Goal: Task Accomplishment & Management: Manage account settings

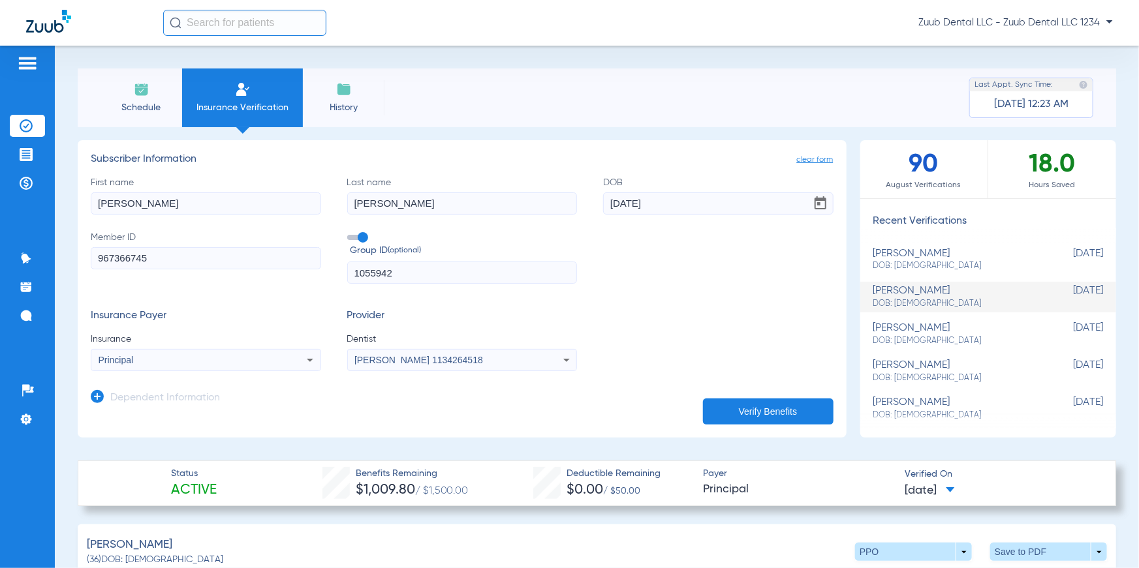
click at [29, 123] on img at bounding box center [26, 125] width 13 height 13
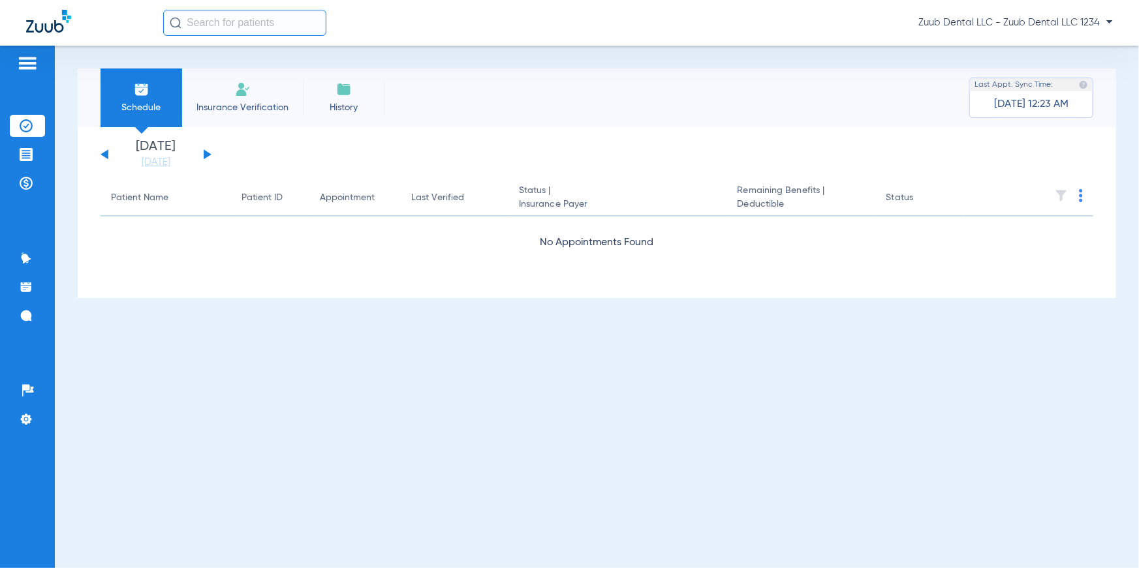
click at [106, 156] on button at bounding box center [104, 154] width 8 height 10
click at [209, 156] on div "[DATE] [DATE] [DATE] [DATE] [DATE] [DATE] [DATE] [DATE] [DATE] [DATE] [DATE] [D…" at bounding box center [155, 154] width 111 height 29
click at [206, 155] on button at bounding box center [208, 154] width 8 height 10
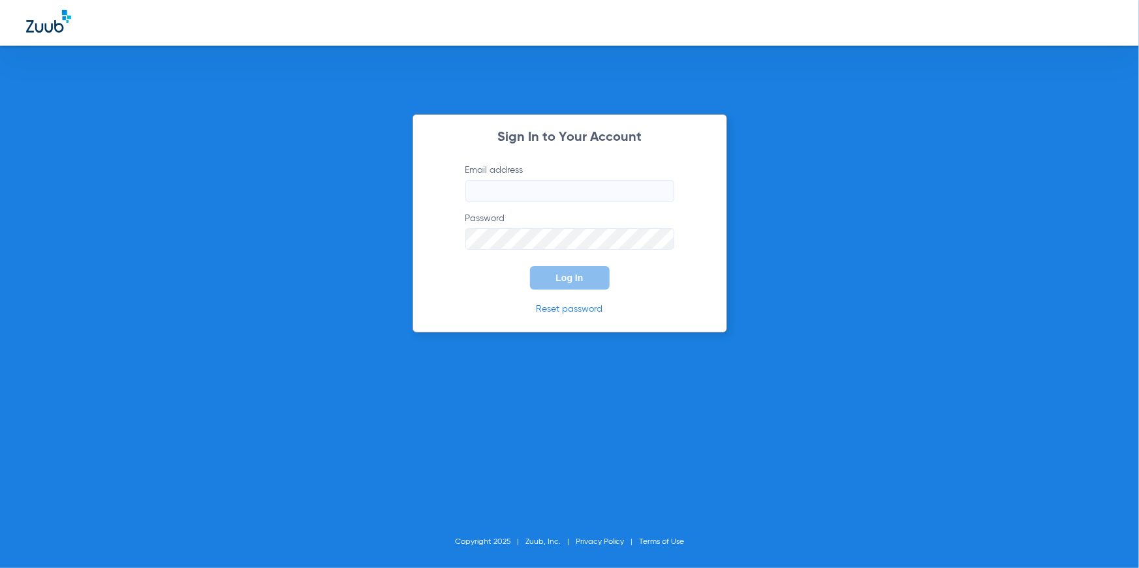
click at [518, 184] on input "Email address" at bounding box center [569, 191] width 209 height 22
type input "zuubtester+zdemo@gmail.com"
click at [563, 283] on span "Log In" at bounding box center [569, 278] width 27 height 10
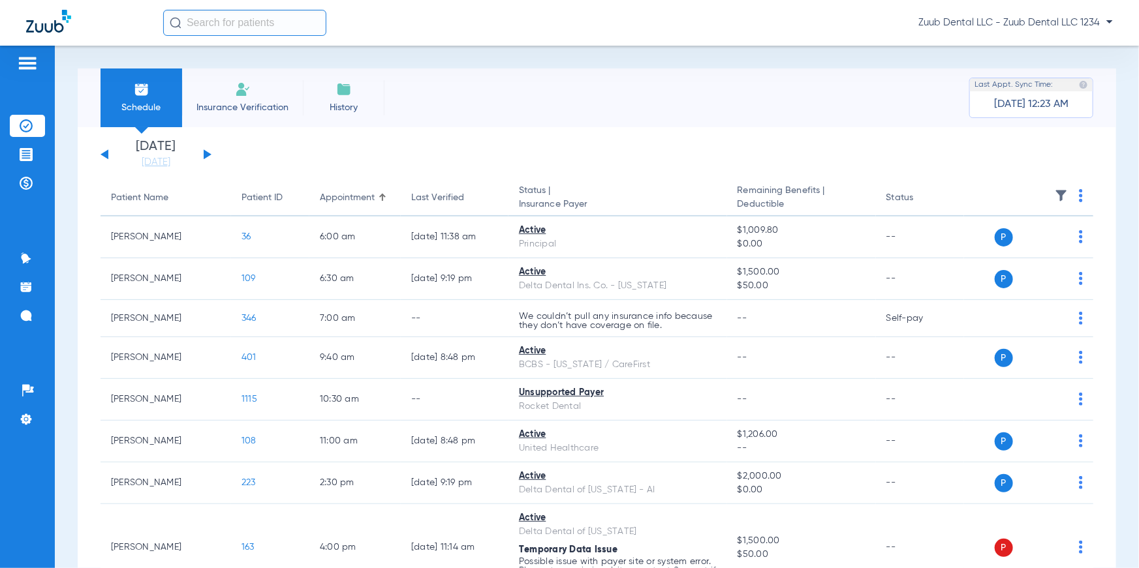
drag, startPoint x: 104, startPoint y: 194, endPoint x: 254, endPoint y: 158, distance: 155.1
drag, startPoint x: 319, startPoint y: 195, endPoint x: 390, endPoint y: 151, distance: 83.5
drag, startPoint x: 407, startPoint y: 197, endPoint x: 454, endPoint y: 155, distance: 62.9
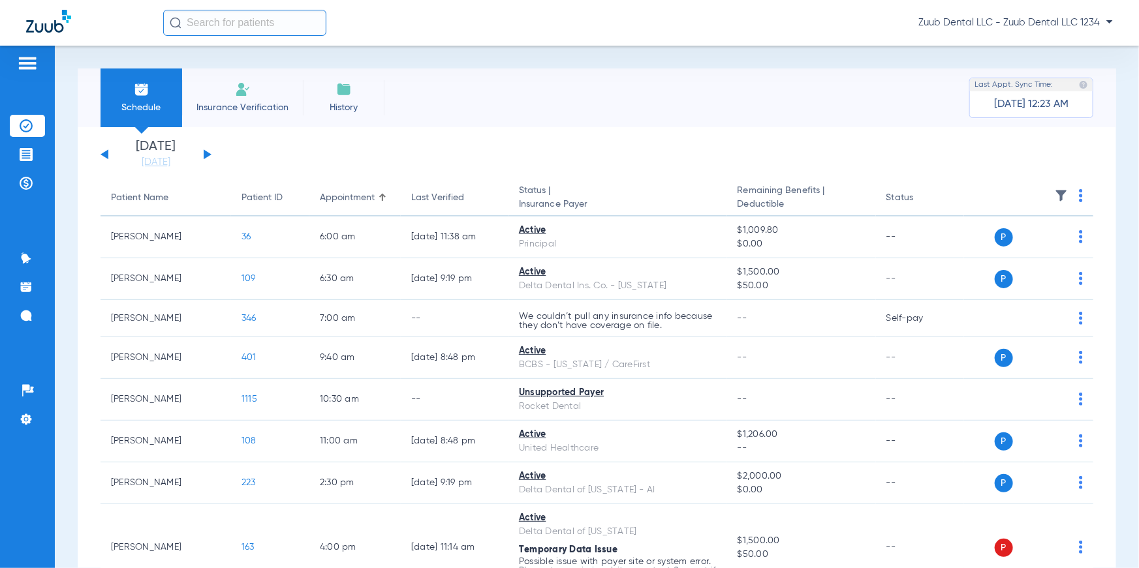
click at [454, 155] on app-single-date-navigator "[DATE] [DATE] [DATE] [DATE] [DATE] [DATE] [DATE] [DATE] [DATE] [DATE] [DATE] [D…" at bounding box center [596, 154] width 993 height 29
drag, startPoint x: 519, startPoint y: 184, endPoint x: 602, endPoint y: 209, distance: 86.7
click at [602, 209] on th "Status | Insurance Payer" at bounding box center [617, 198] width 219 height 37
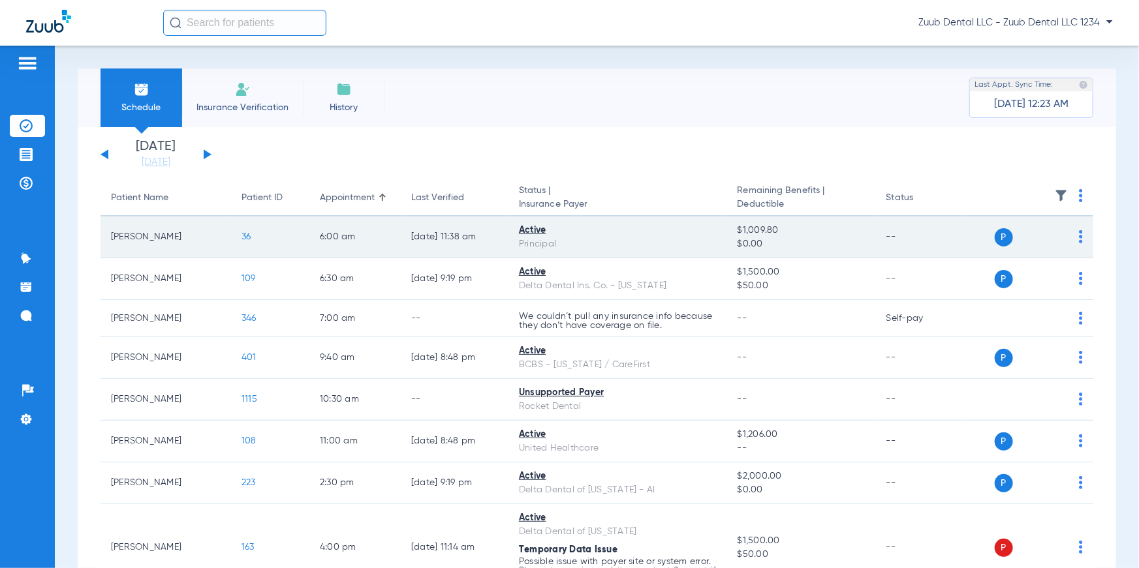
drag, startPoint x: 515, startPoint y: 231, endPoint x: 576, endPoint y: 256, distance: 65.8
click at [576, 256] on td "Active Principal" at bounding box center [617, 238] width 219 height 42
click at [718, 234] on td "Active Principal" at bounding box center [617, 238] width 219 height 42
drag, startPoint x: 725, startPoint y: 232, endPoint x: 807, endPoint y: 244, distance: 83.1
click at [807, 244] on td "$1,009.80 $0.00" at bounding box center [801, 238] width 149 height 42
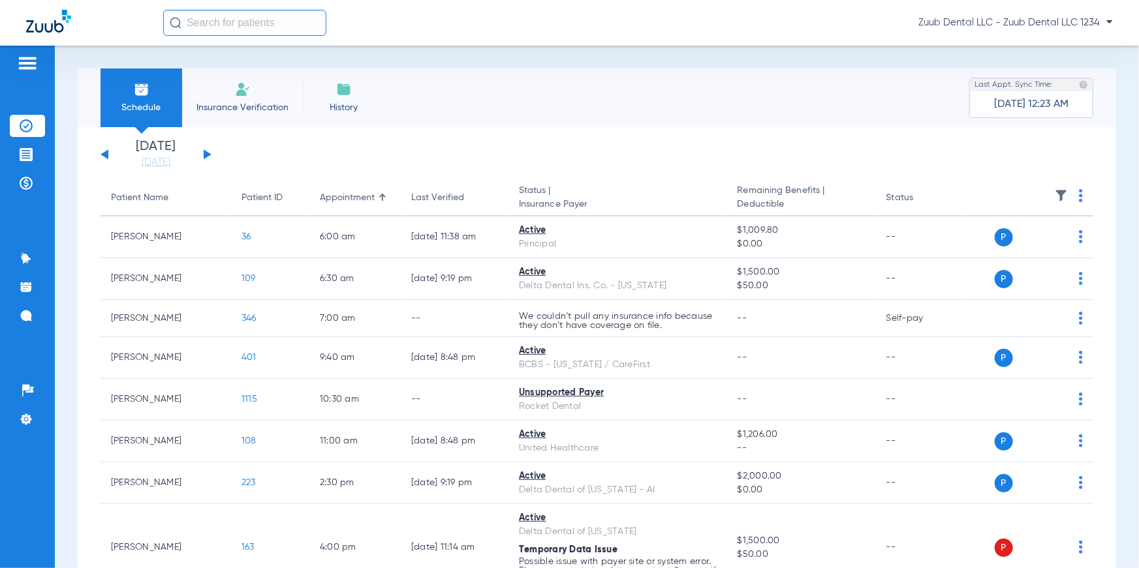
click at [666, 192] on th "Status | Insurance Payer" at bounding box center [617, 198] width 219 height 37
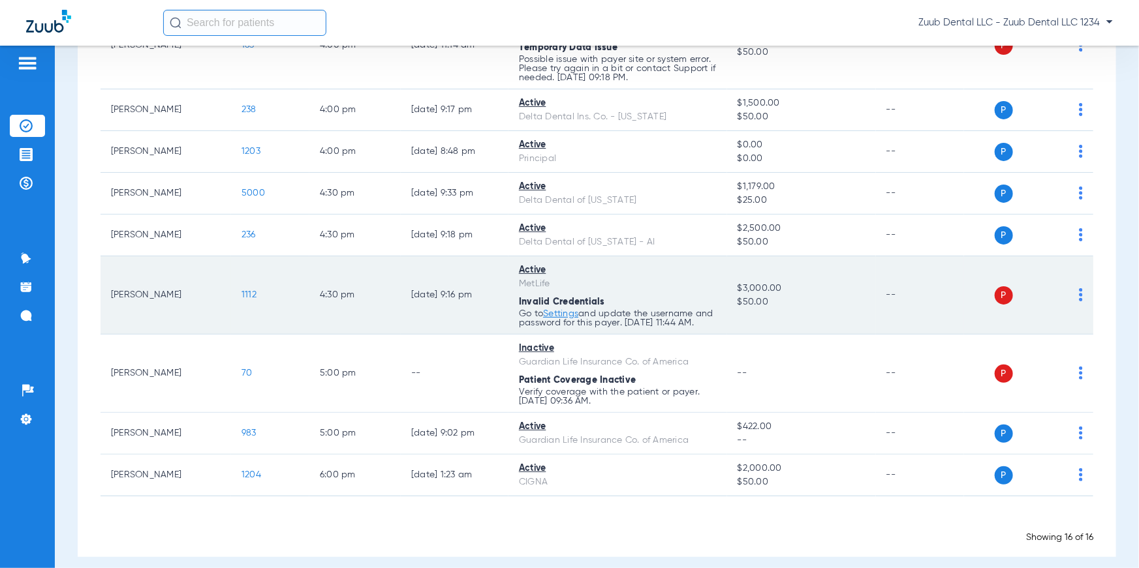
scroll to position [518, 0]
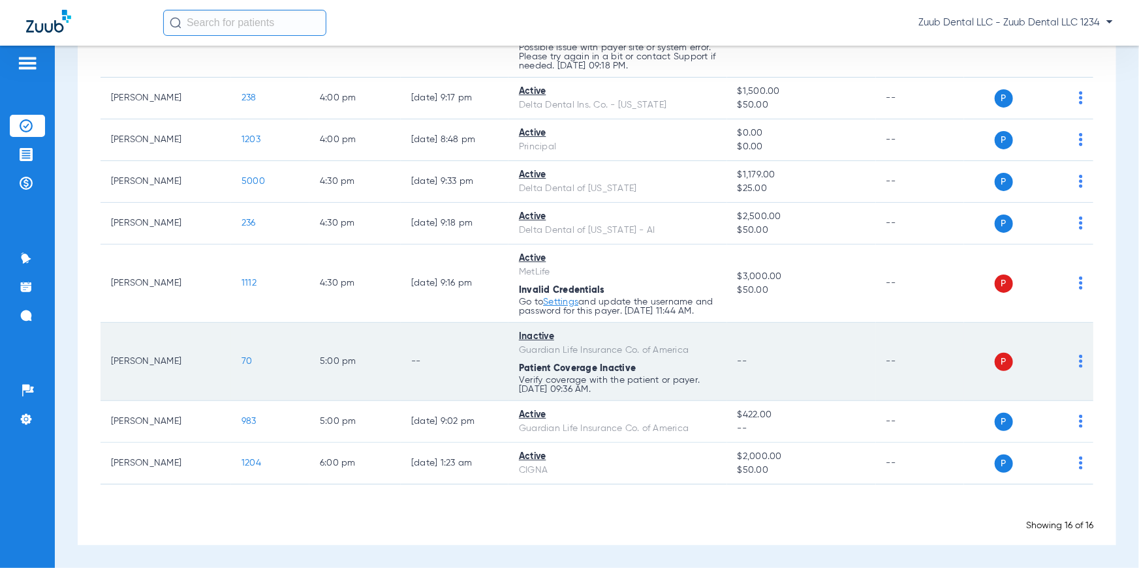
drag, startPoint x: 518, startPoint y: 345, endPoint x: 592, endPoint y: 345, distance: 73.7
click at [592, 345] on td "Inactive Guardian Life Insurance Co. of America Patient Coverage Inactive Verif…" at bounding box center [617, 362] width 219 height 78
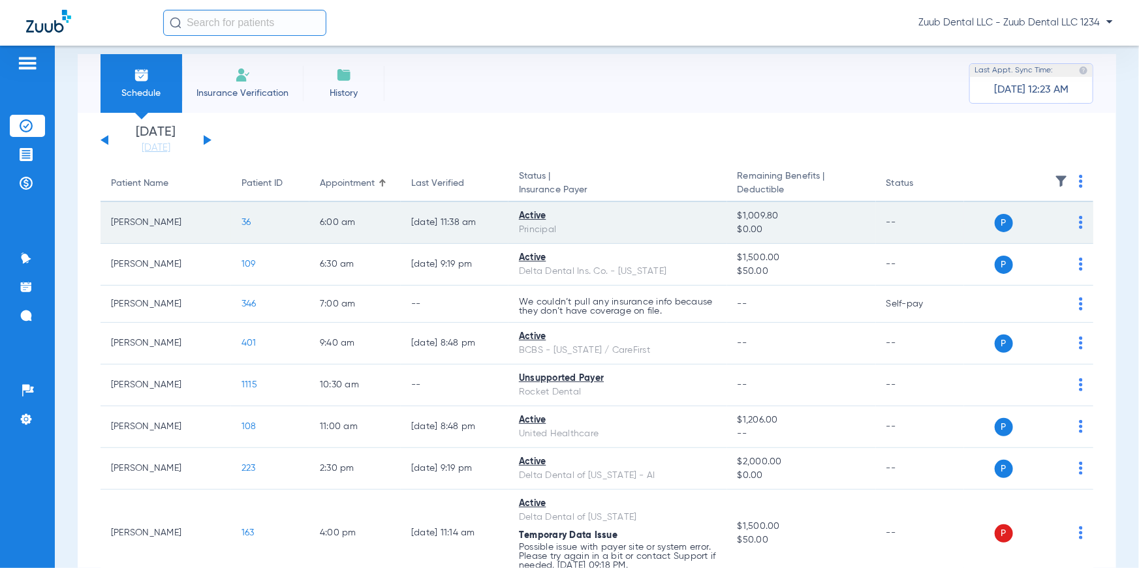
scroll to position [0, 0]
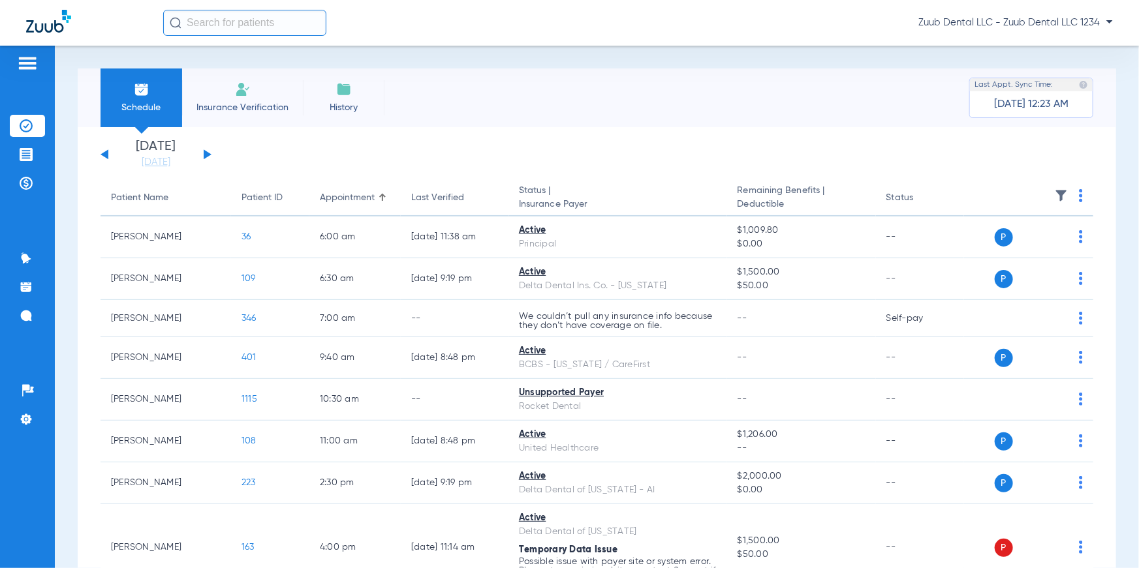
click at [698, 181] on th "Status | Insurance Payer" at bounding box center [617, 198] width 219 height 37
click at [1055, 193] on img at bounding box center [1061, 195] width 13 height 13
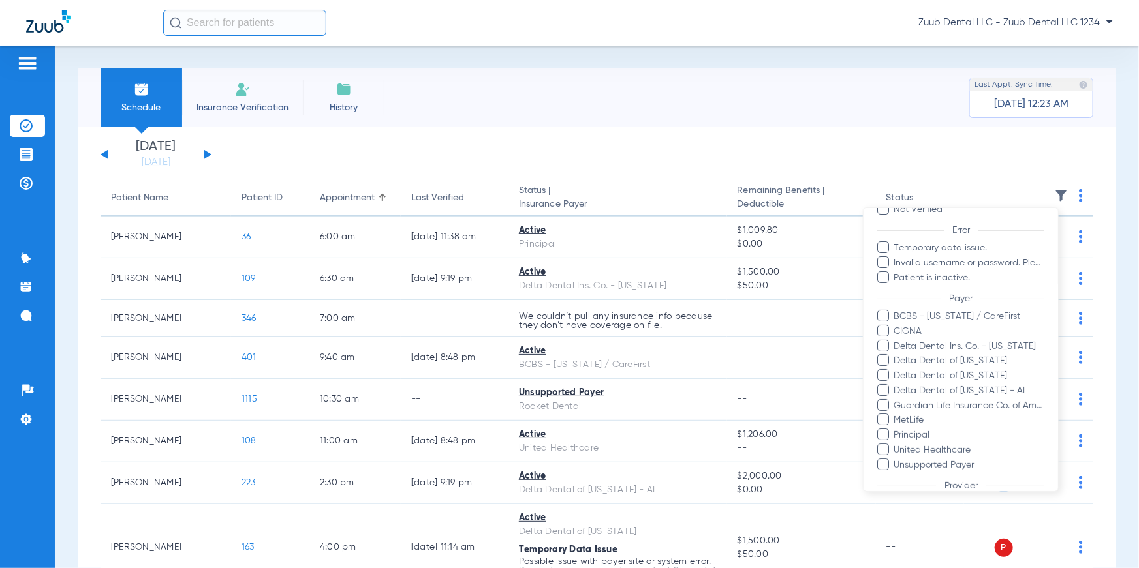
scroll to position [75, 0]
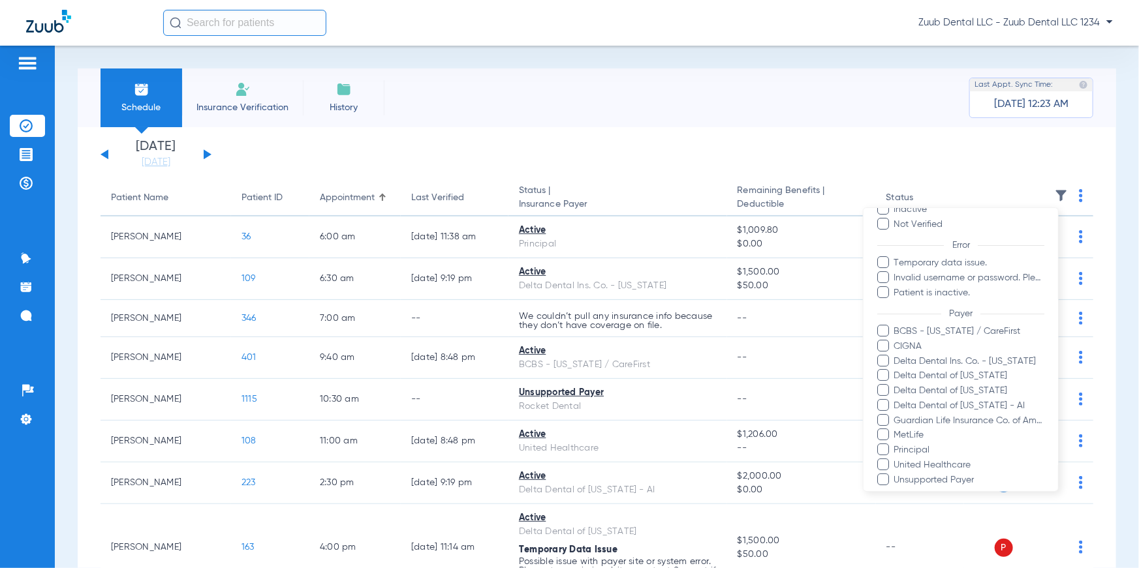
click at [919, 134] on div at bounding box center [569, 284] width 1139 height 568
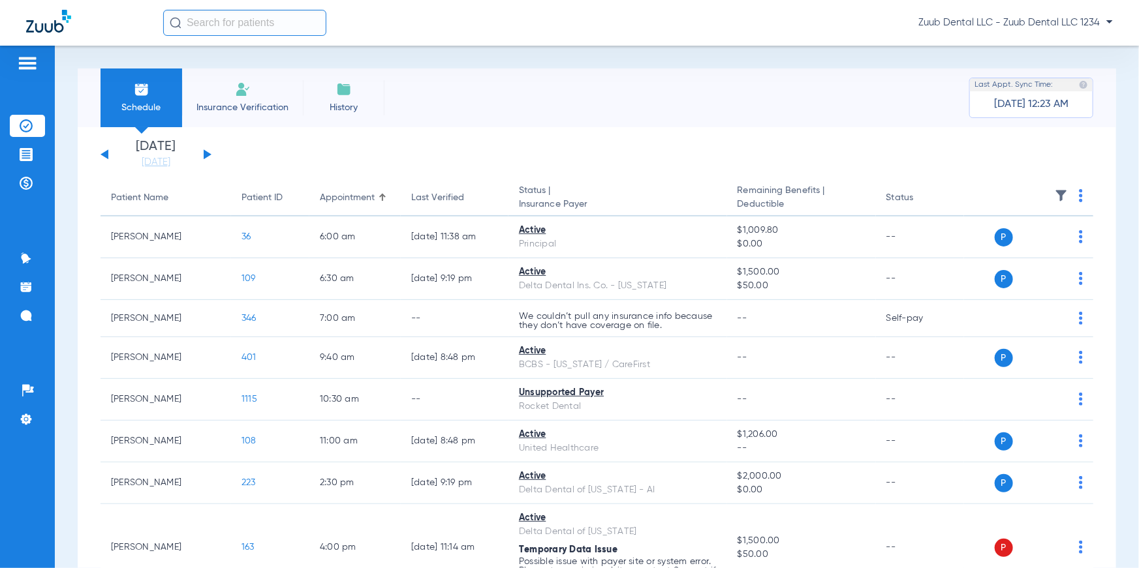
click at [1055, 194] on img at bounding box center [1061, 195] width 13 height 13
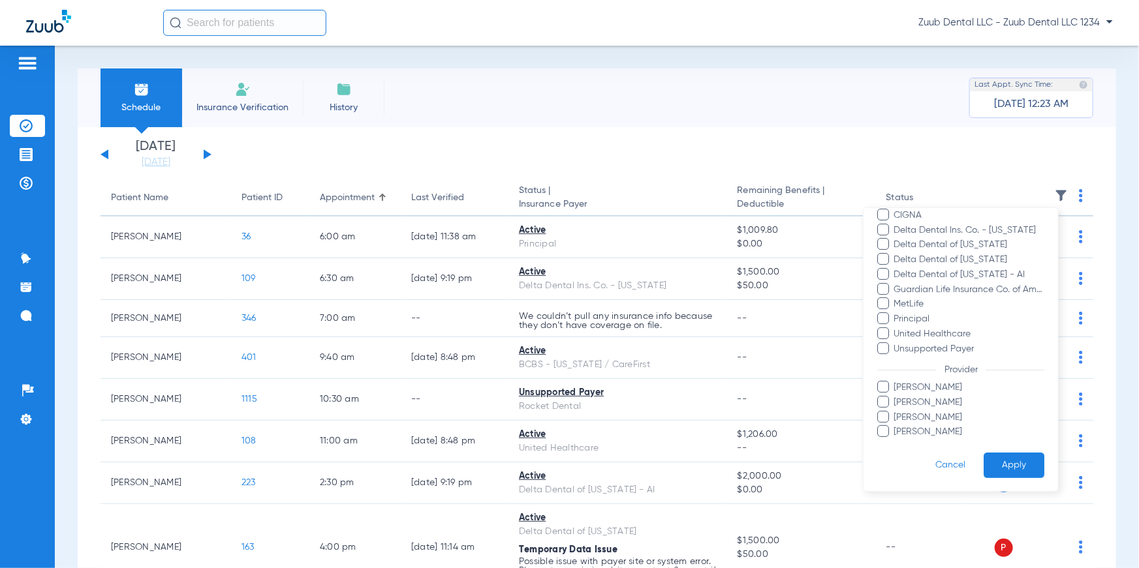
scroll to position [192, 0]
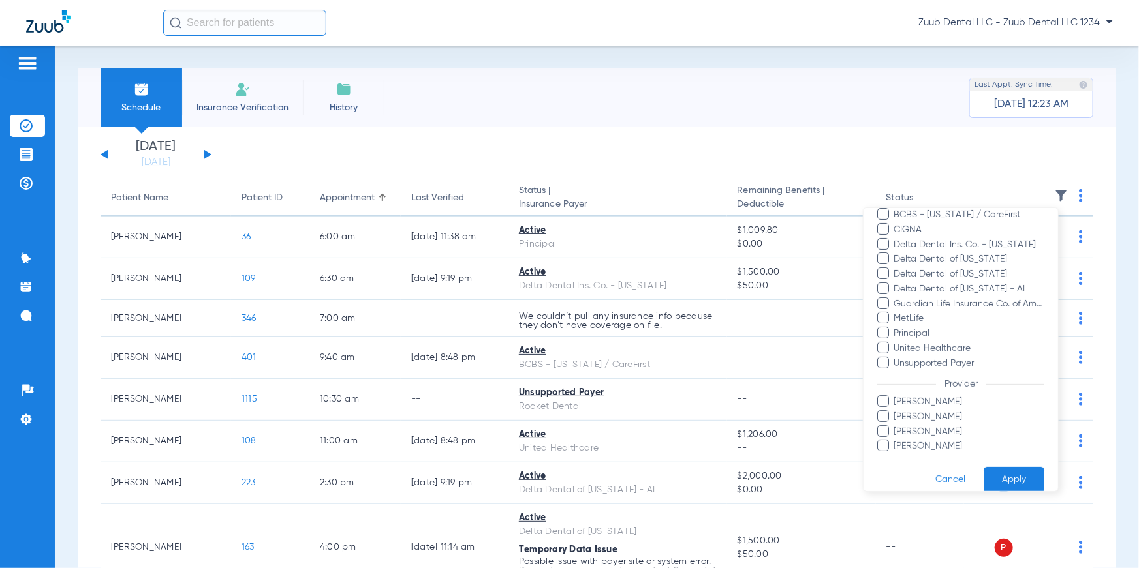
click at [831, 117] on div at bounding box center [569, 284] width 1139 height 568
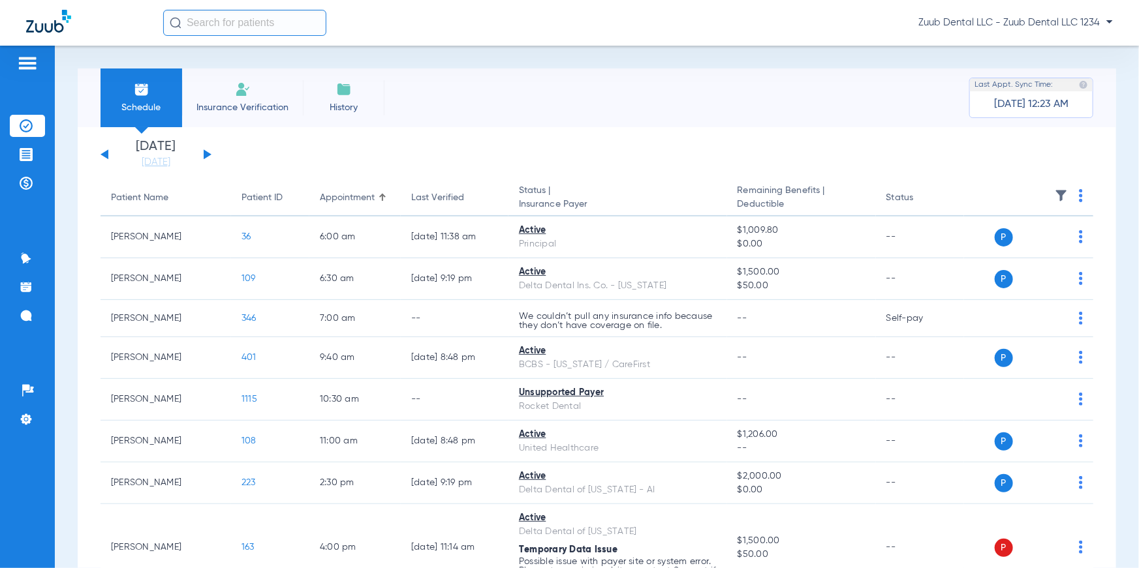
click at [1055, 193] on img at bounding box center [1061, 195] width 13 height 13
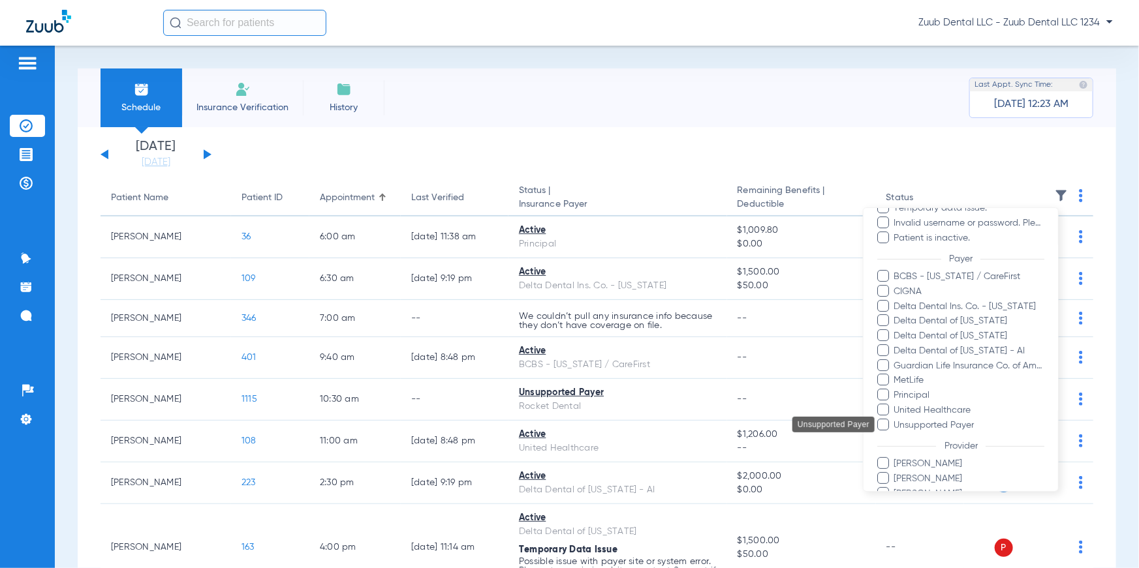
scroll to position [206, 0]
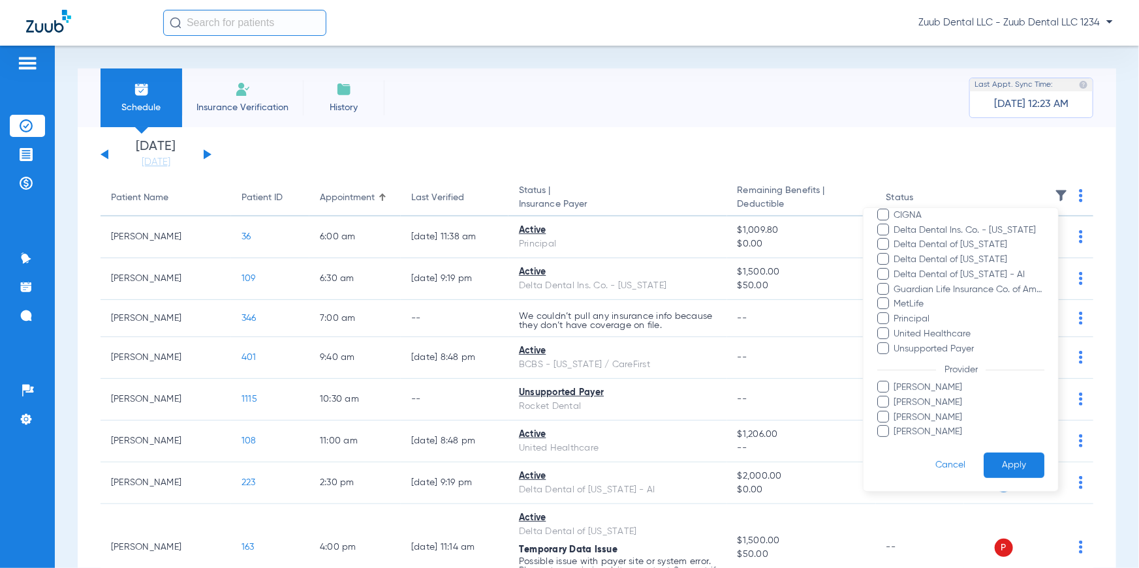
click at [863, 147] on div at bounding box center [569, 284] width 1139 height 568
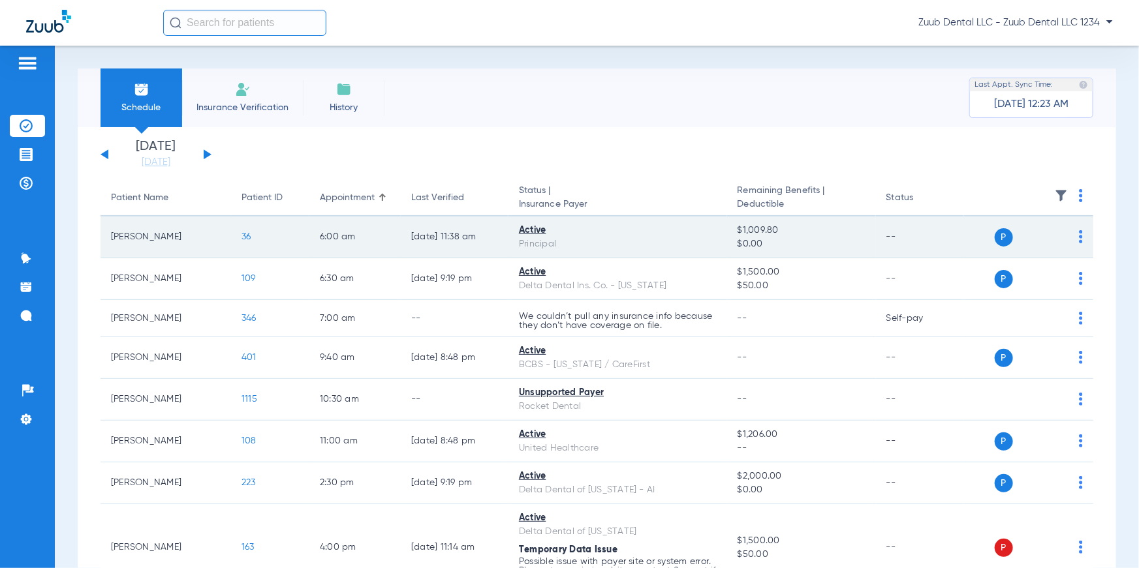
click at [241, 237] on span "36" at bounding box center [246, 236] width 10 height 9
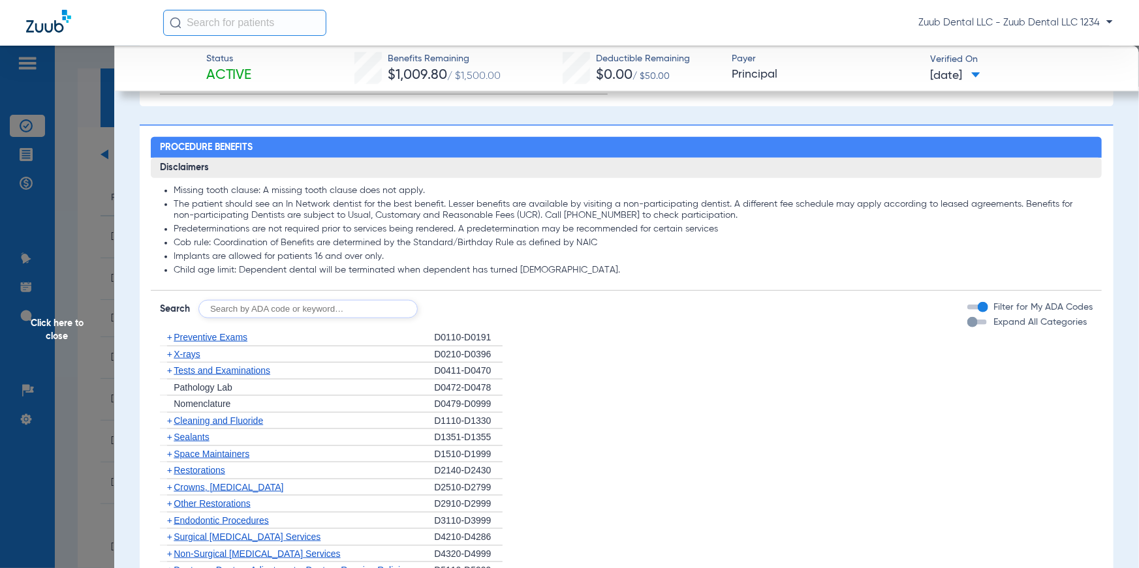
scroll to position [663, 0]
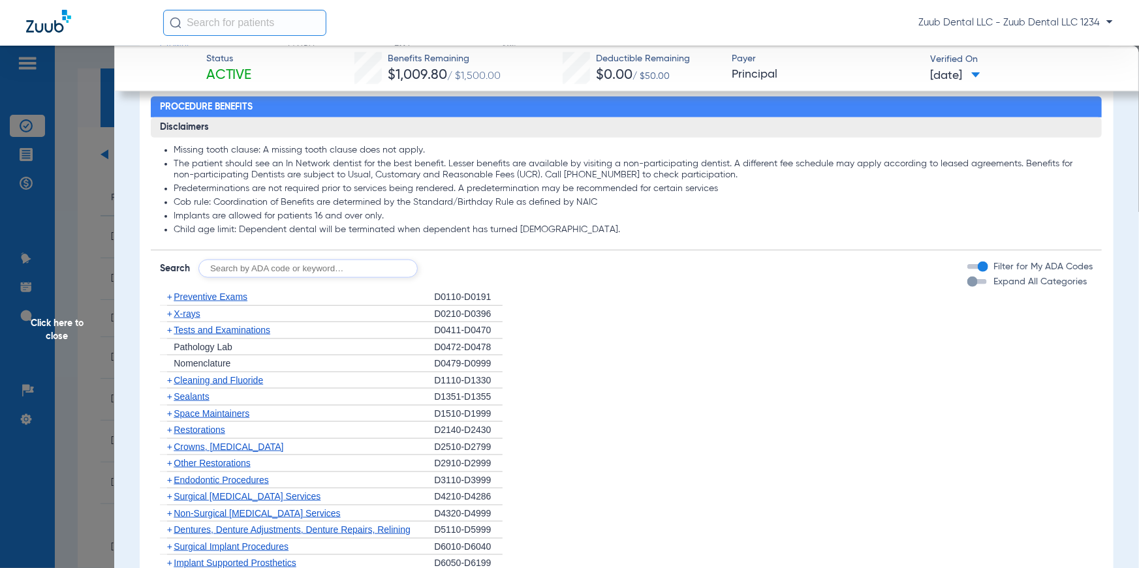
click at [63, 332] on span "Click here to close" at bounding box center [57, 330] width 114 height 568
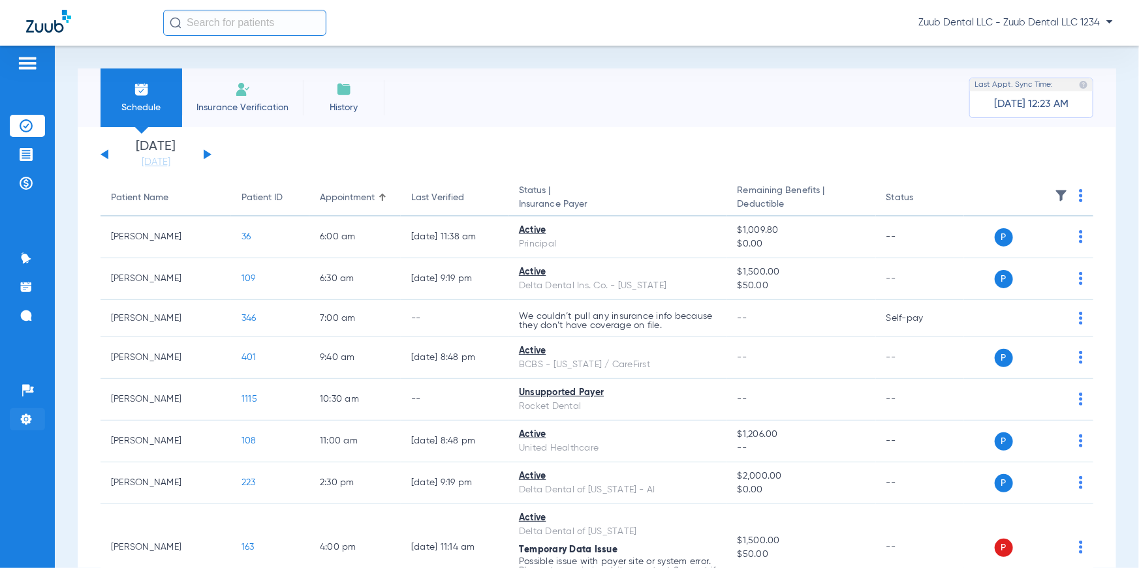
click at [29, 425] on img at bounding box center [26, 419] width 13 height 13
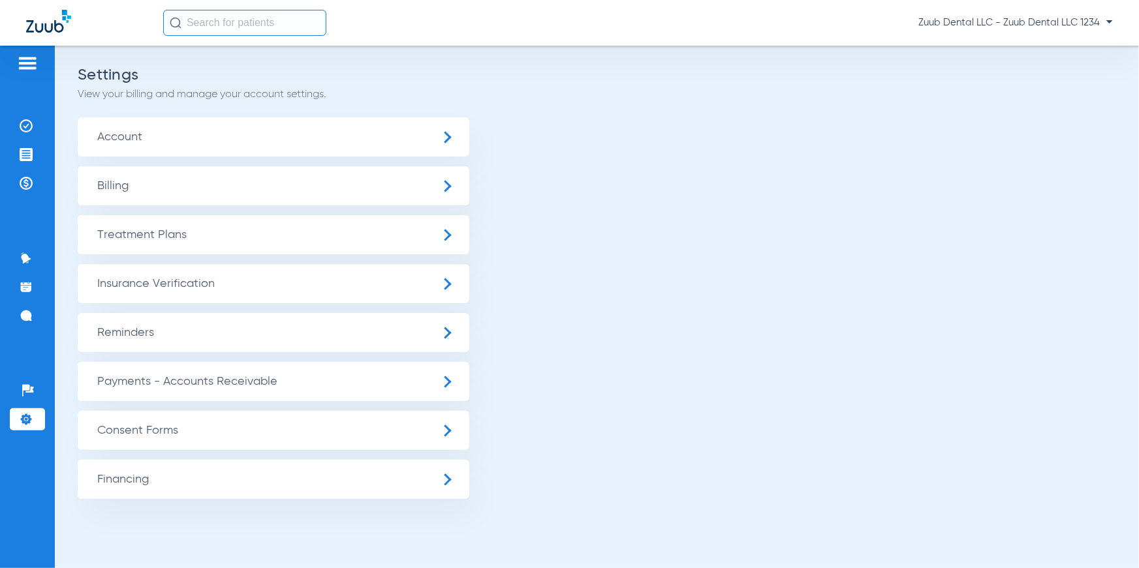
click at [226, 281] on span "Insurance Verification" at bounding box center [274, 283] width 392 height 39
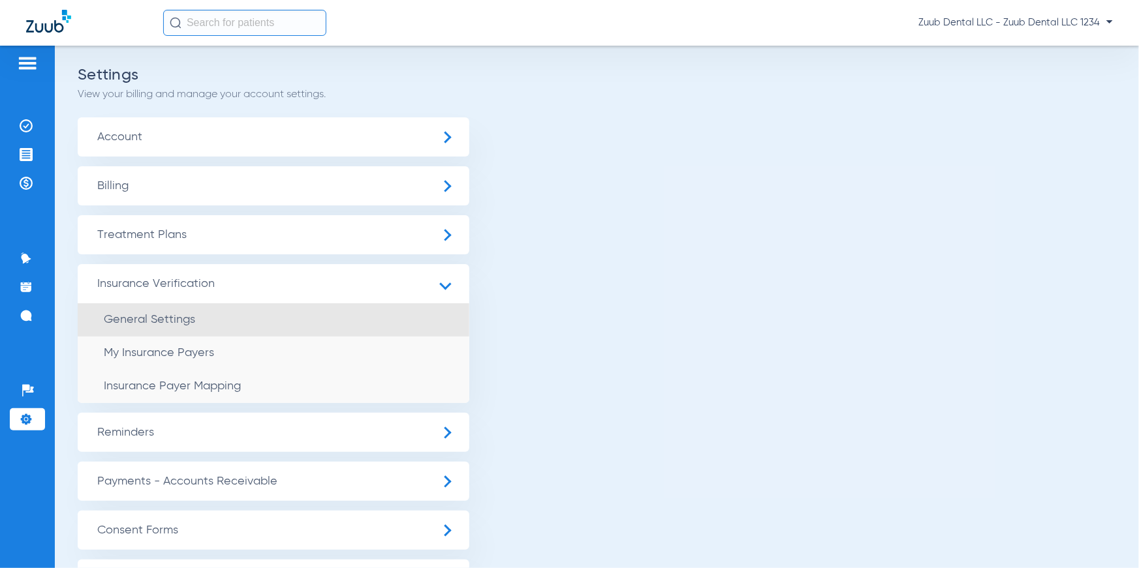
click at [208, 322] on li "General Settings" at bounding box center [274, 319] width 392 height 33
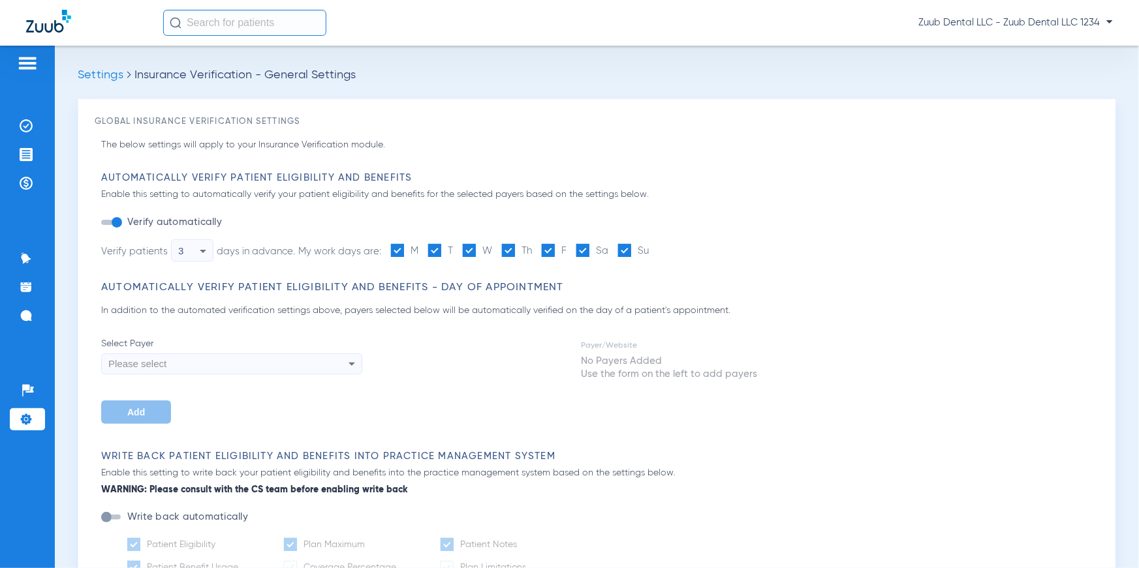
type input "1"
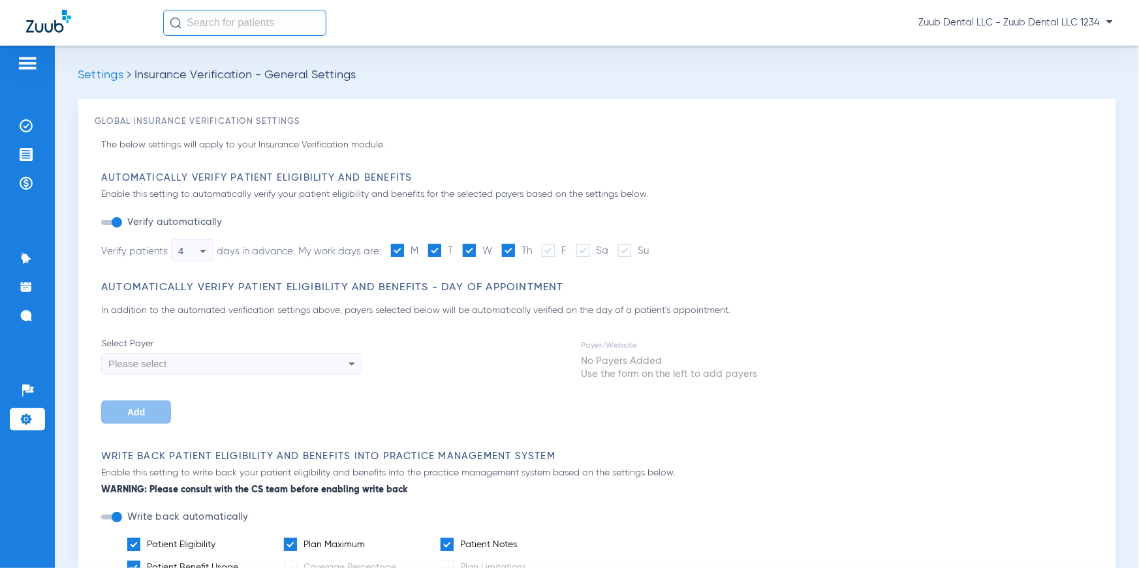
click at [187, 249] on div "4" at bounding box center [189, 251] width 22 height 22
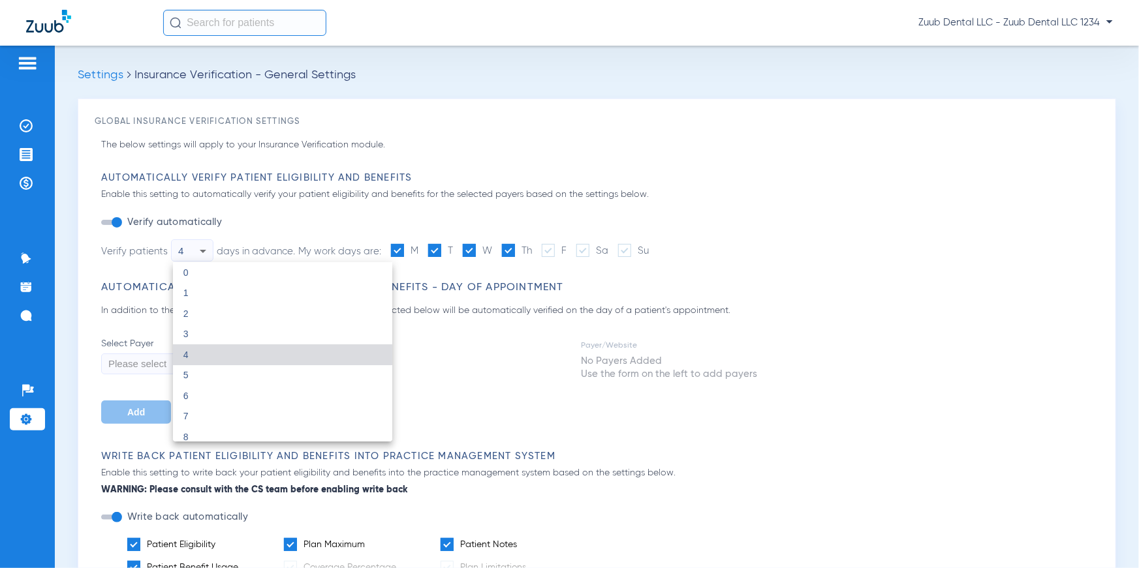
click at [296, 223] on div at bounding box center [569, 284] width 1139 height 568
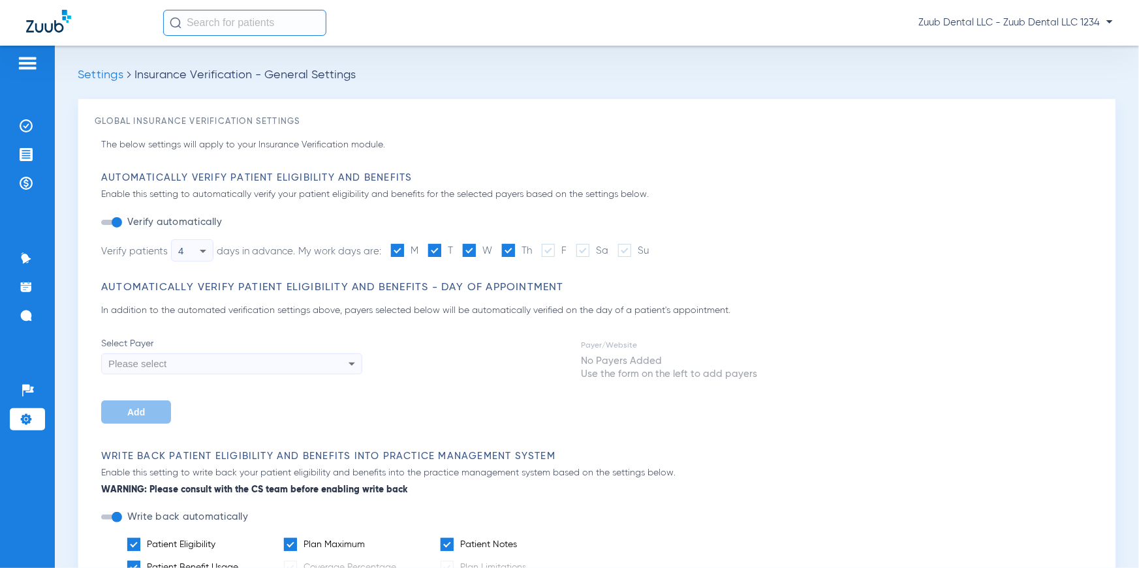
drag, startPoint x: 305, startPoint y: 250, endPoint x: 372, endPoint y: 256, distance: 67.5
click at [372, 256] on div "My work days are: M T W Th F Sa Su" at bounding box center [473, 251] width 350 height 16
click at [407, 223] on li "Verify automatically" at bounding box center [374, 222] width 547 height 15
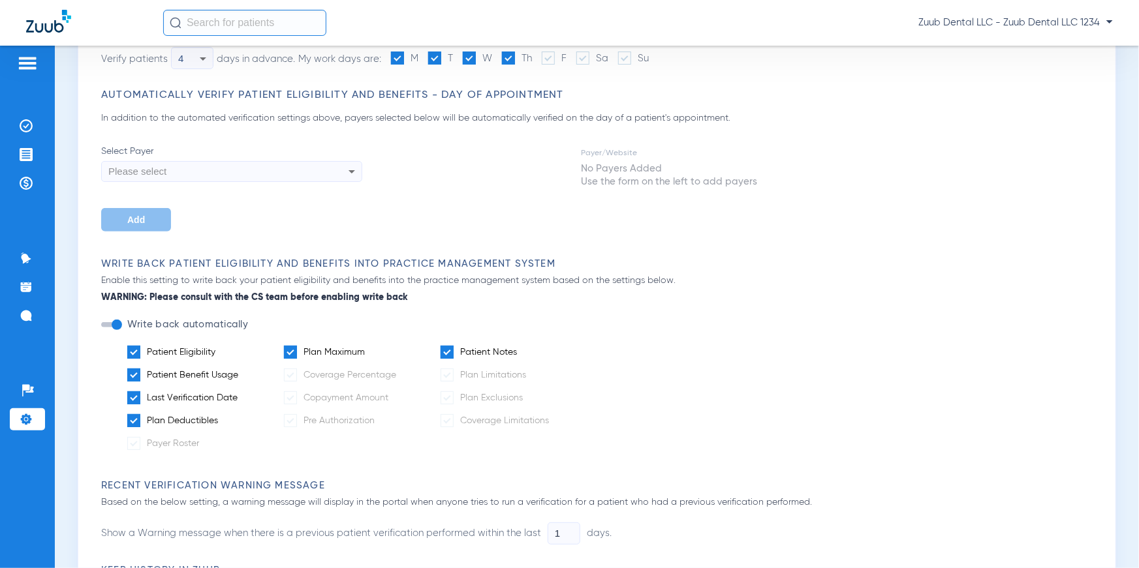
scroll to position [318, 0]
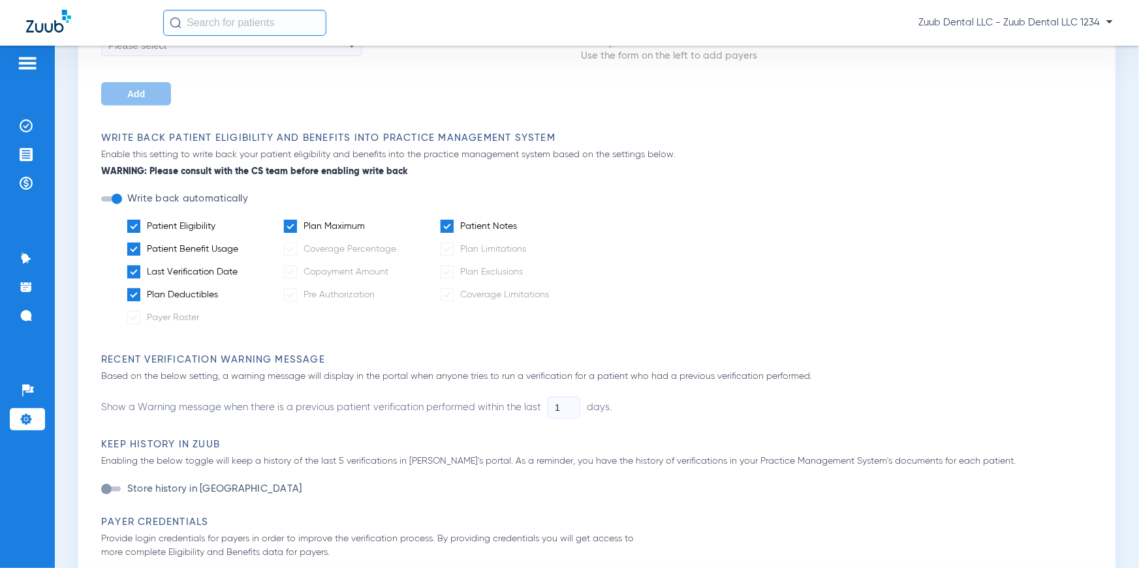
click at [395, 193] on form "Write back automatically Patient Eligibility Plan Maximum Patient Notes Patient…" at bounding box center [600, 263] width 998 height 142
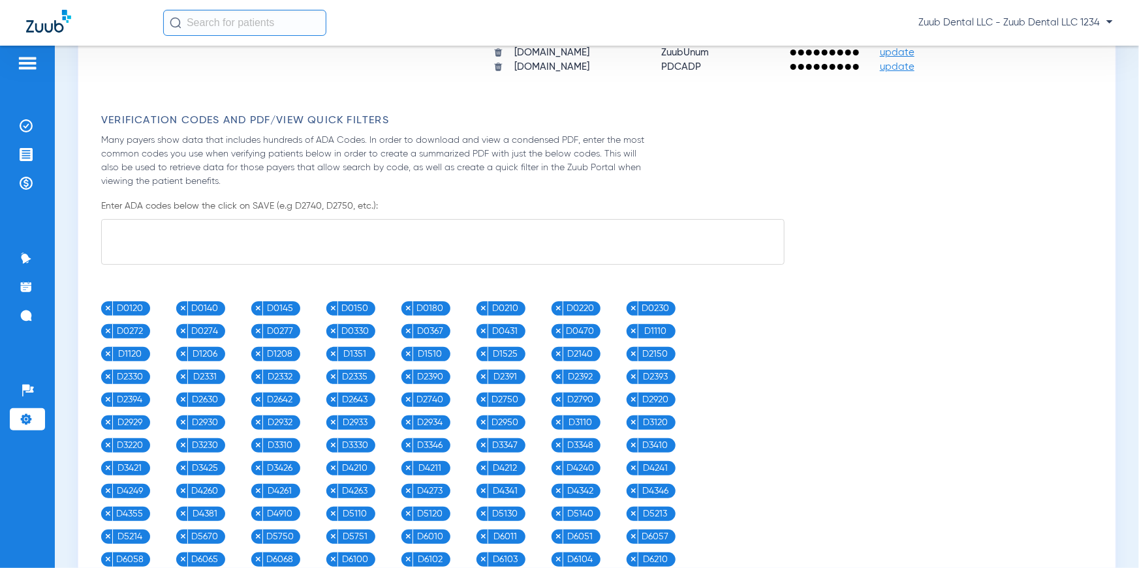
scroll to position [1271, 0]
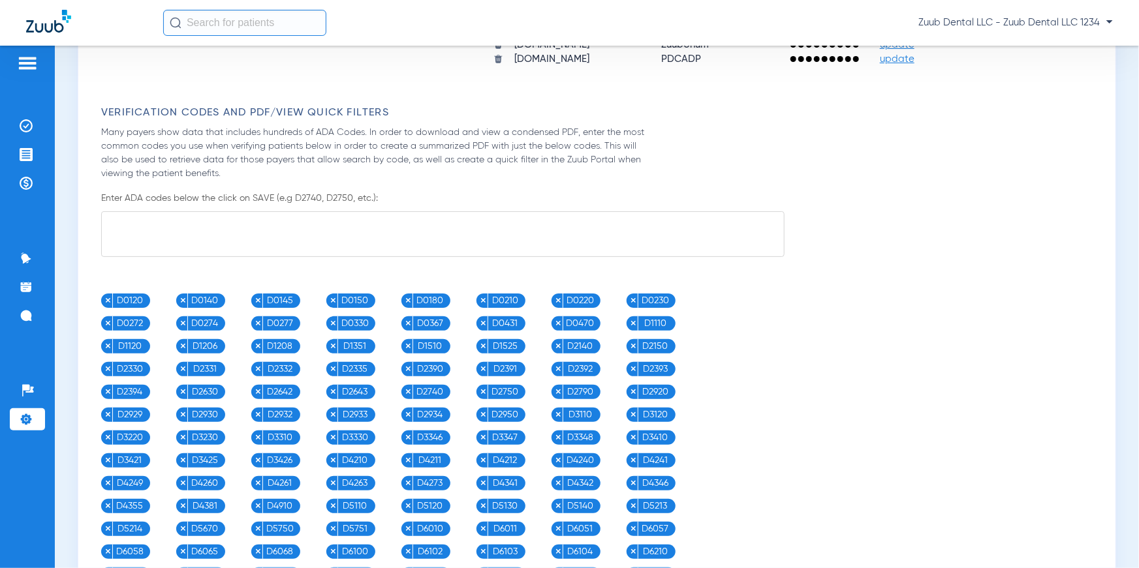
click at [290, 244] on textarea at bounding box center [442, 234] width 683 height 46
click at [28, 129] on img at bounding box center [26, 125] width 13 height 13
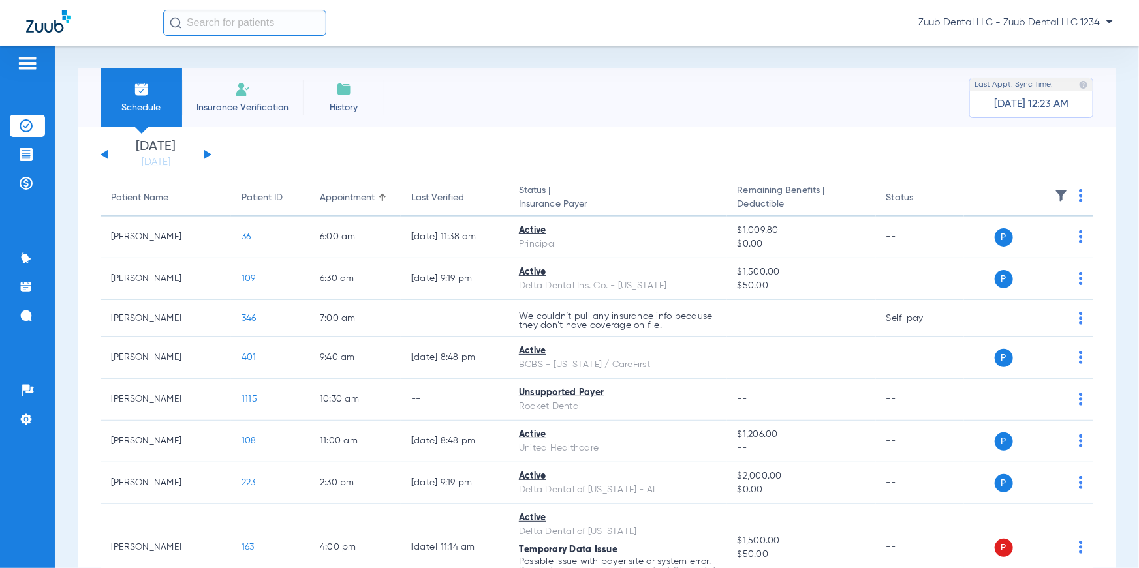
drag, startPoint x: 100, startPoint y: 197, endPoint x: 991, endPoint y: 193, distance: 890.7
click at [1079, 196] on img at bounding box center [1081, 195] width 4 height 13
click at [708, 166] on div at bounding box center [569, 284] width 1139 height 568
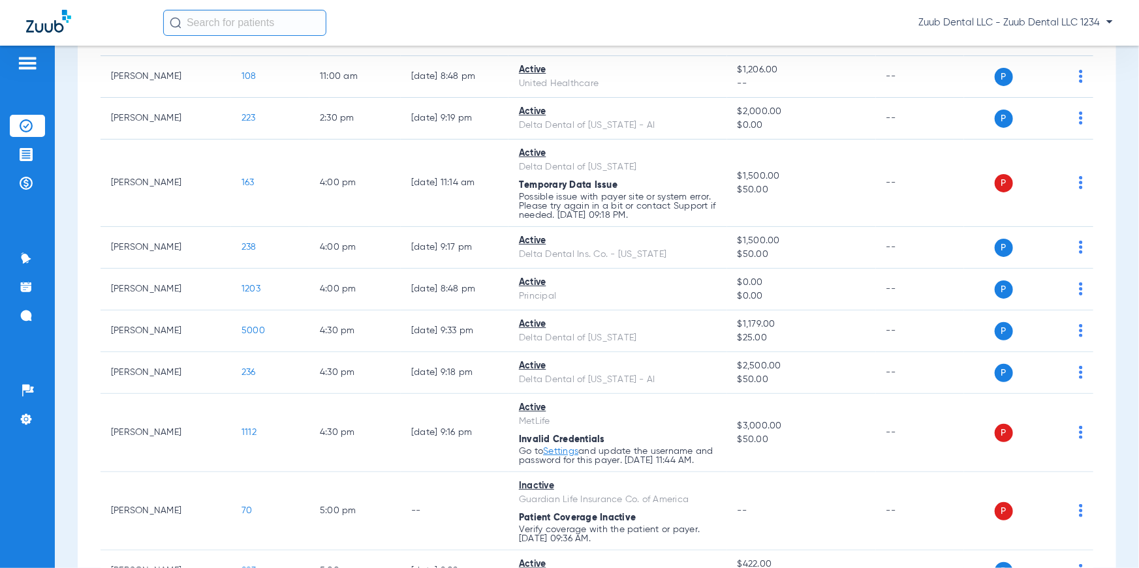
scroll to position [522, 0]
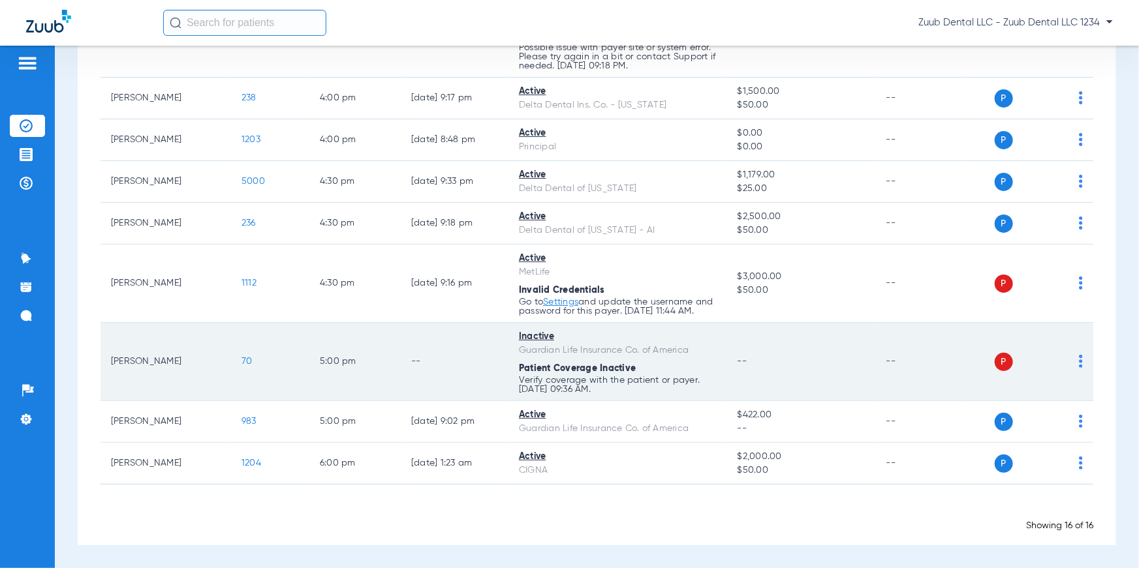
click at [1079, 360] on img at bounding box center [1081, 361] width 4 height 13
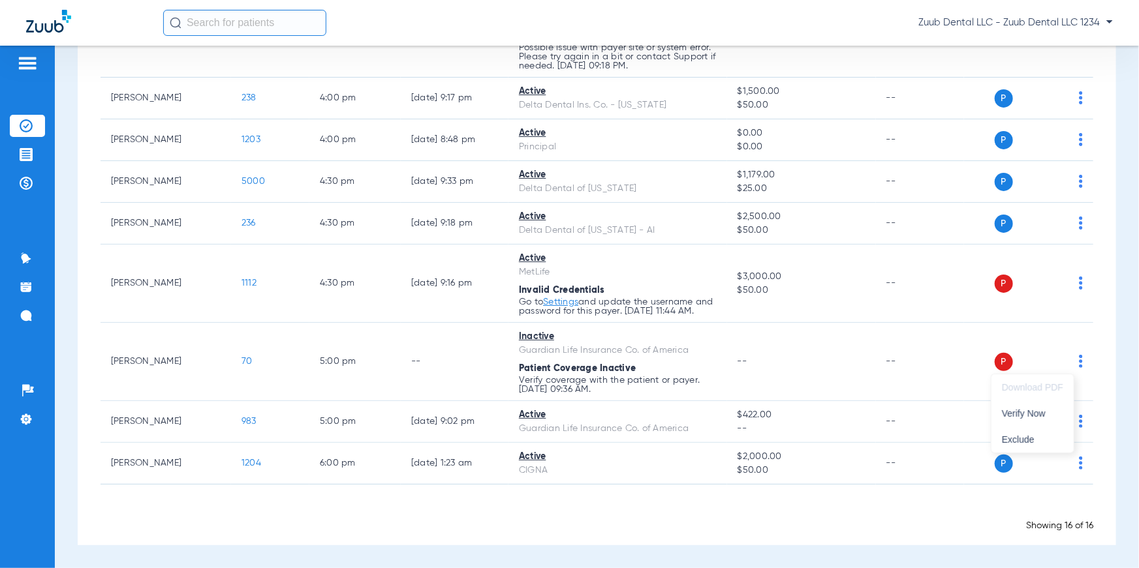
click at [1113, 377] on div at bounding box center [569, 284] width 1139 height 568
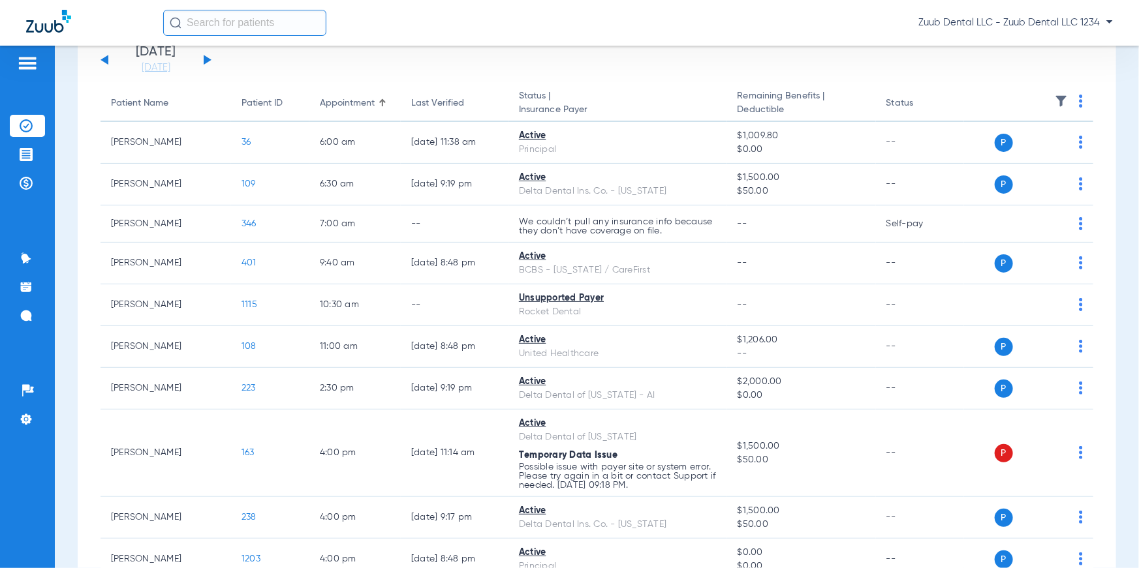
scroll to position [0, 0]
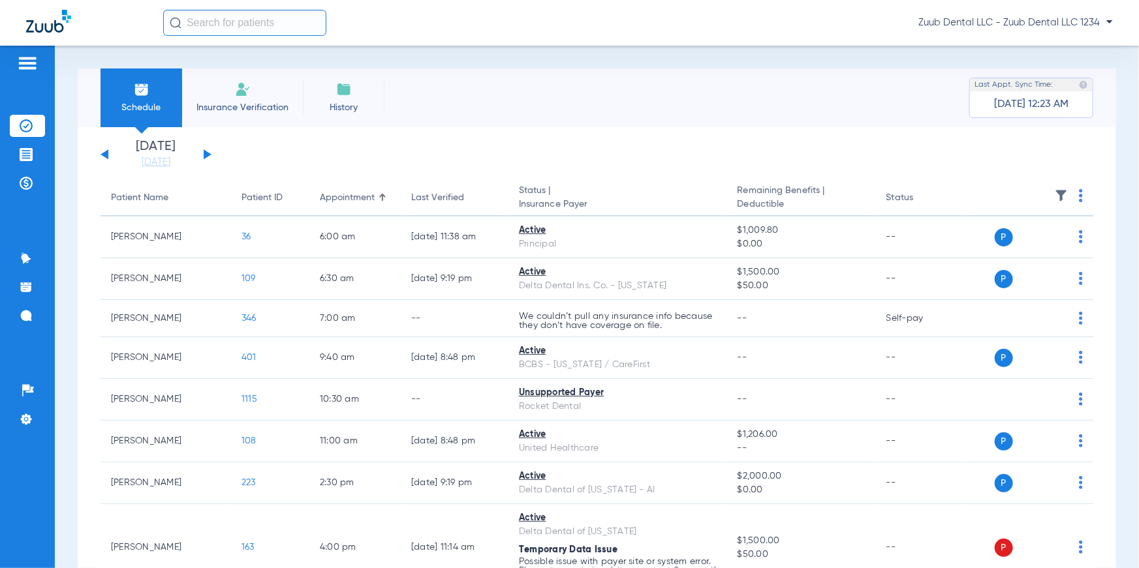
click at [228, 96] on li "Insurance Verification" at bounding box center [242, 98] width 121 height 59
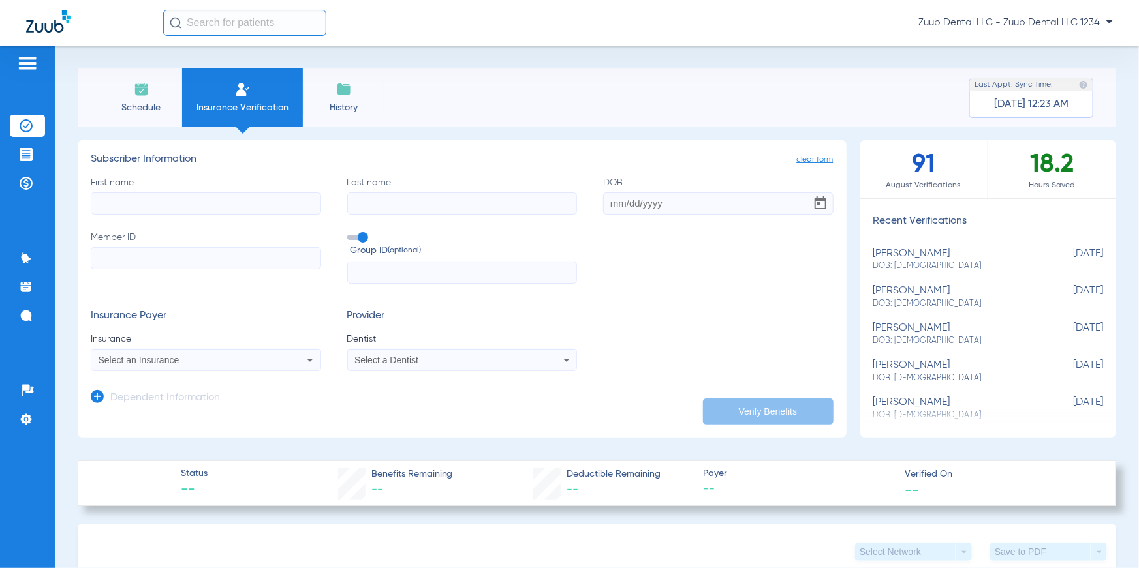
click at [210, 196] on input "First name" at bounding box center [206, 204] width 230 height 22
click at [382, 199] on input "Last name" at bounding box center [462, 204] width 230 height 22
click at [623, 201] on input "DOB" at bounding box center [718, 204] width 230 height 22
click at [298, 256] on input "Member ID" at bounding box center [206, 258] width 230 height 22
click at [373, 275] on input "text" at bounding box center [462, 273] width 230 height 22
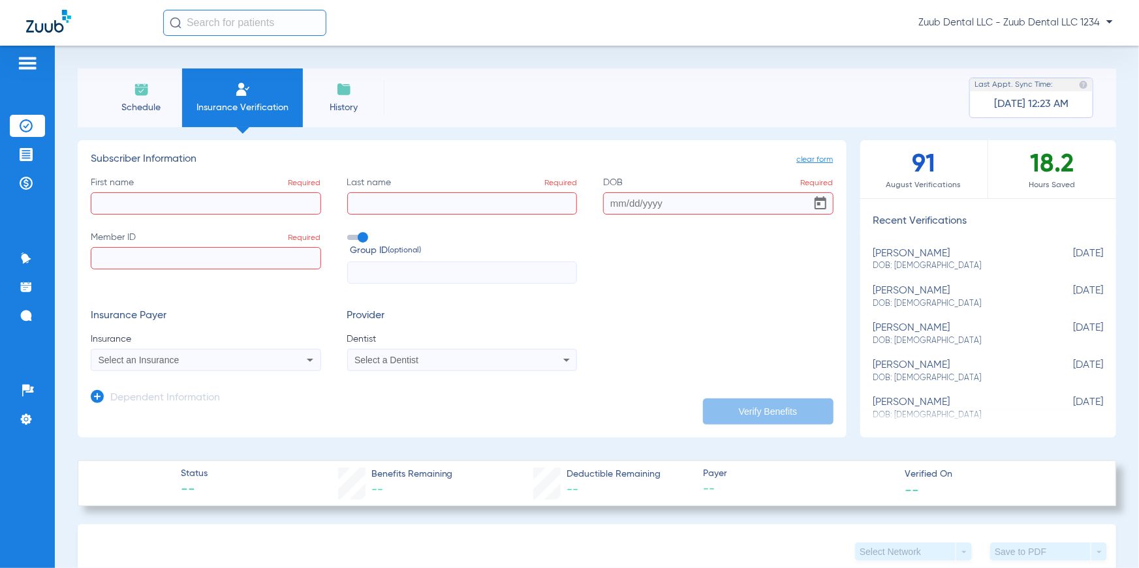
click at [299, 366] on div "Select an Insurance" at bounding box center [205, 360] width 229 height 16
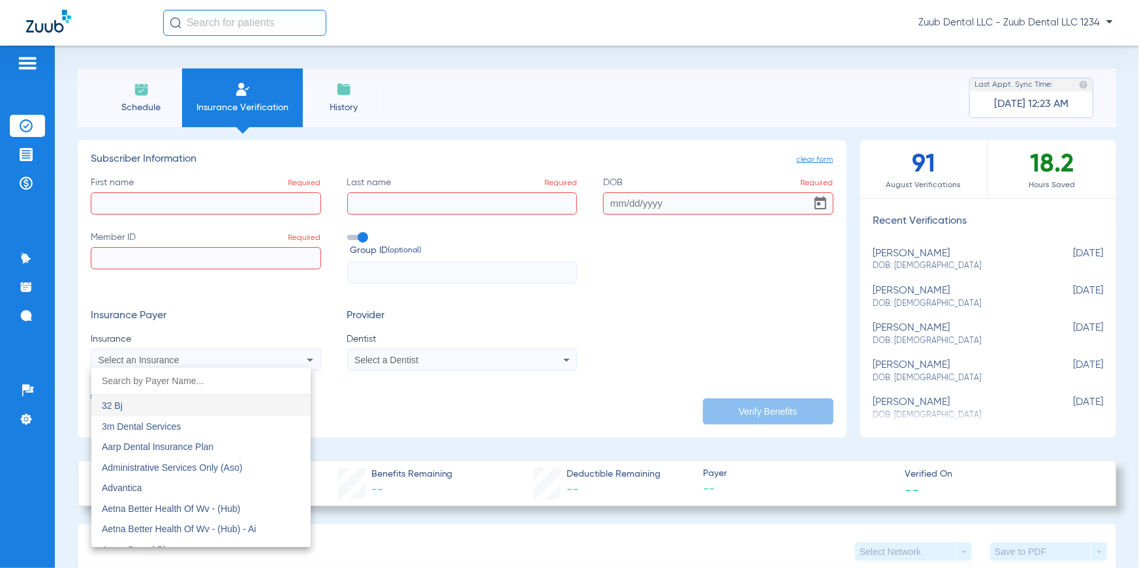
click at [328, 370] on div at bounding box center [569, 284] width 1139 height 568
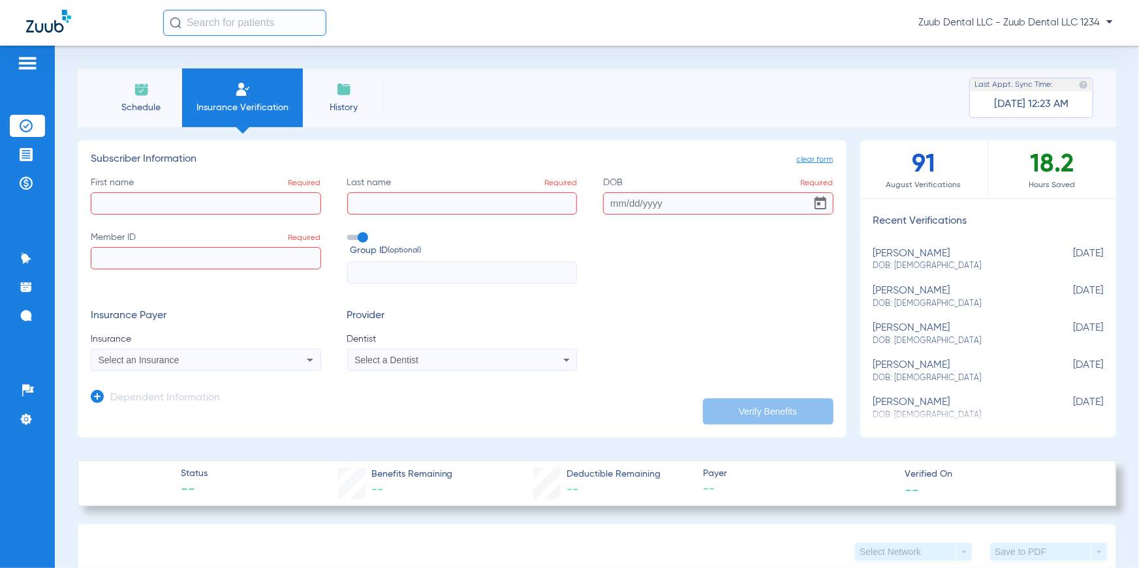
click at [372, 361] on span "Select a Dentist" at bounding box center [386, 360] width 64 height 10
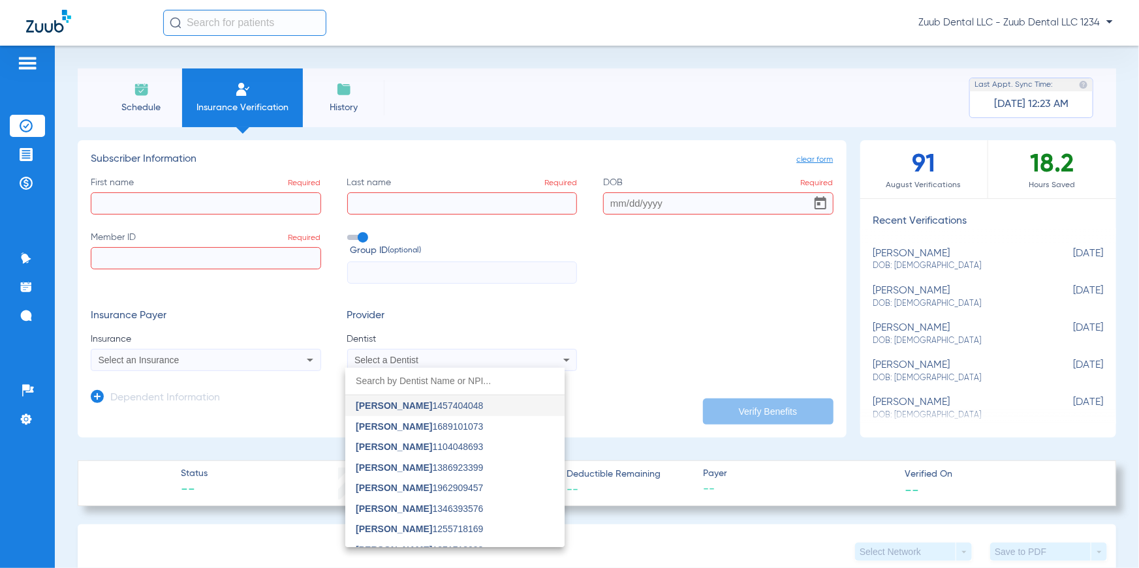
click at [621, 359] on div at bounding box center [569, 284] width 1139 height 568
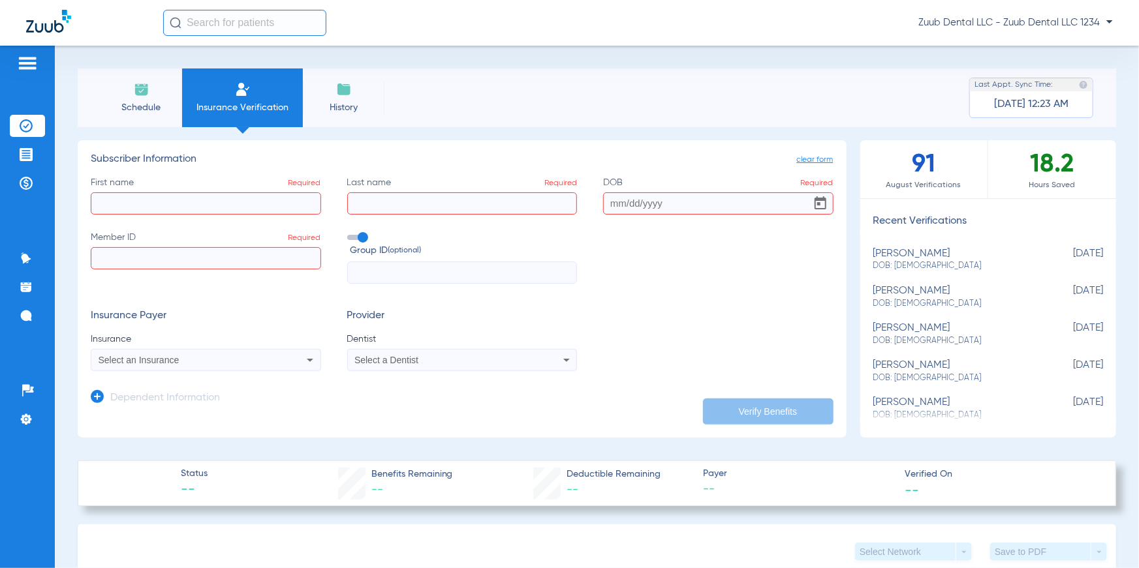
click at [897, 299] on span "DOB: [DEMOGRAPHIC_DATA]" at bounding box center [955, 304] width 165 height 12
type input "[PERSON_NAME]"
type input "[DATE]"
type input "967366745"
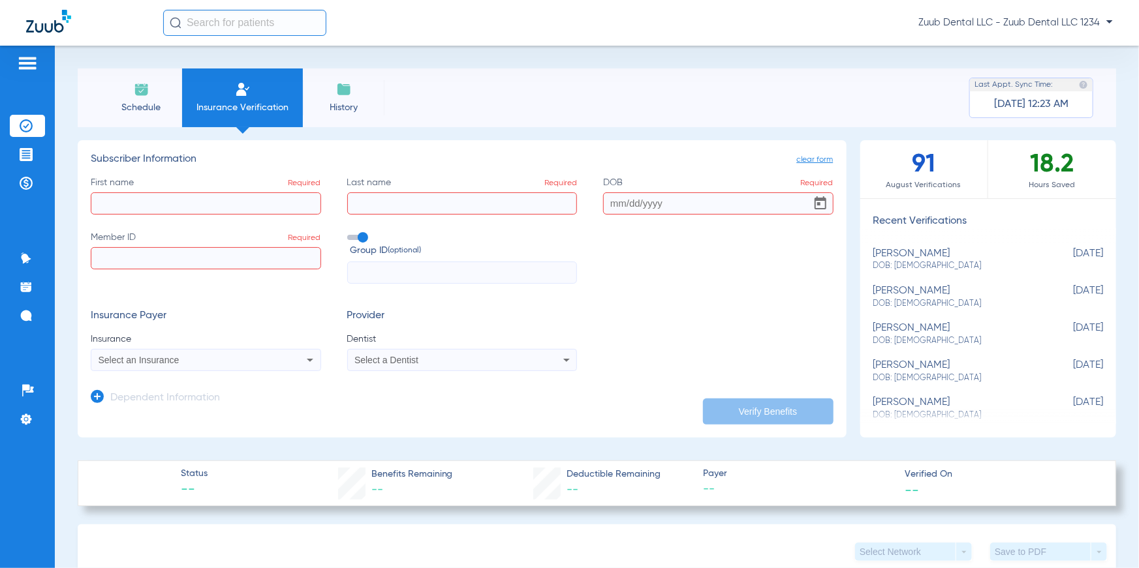
type input "1055942"
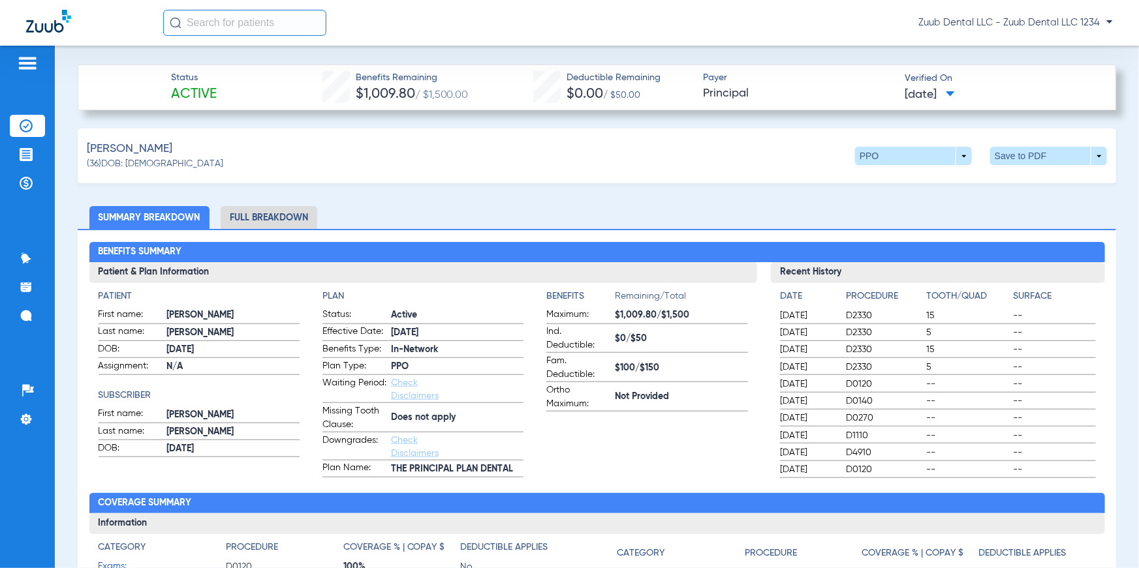
scroll to position [403, 0]
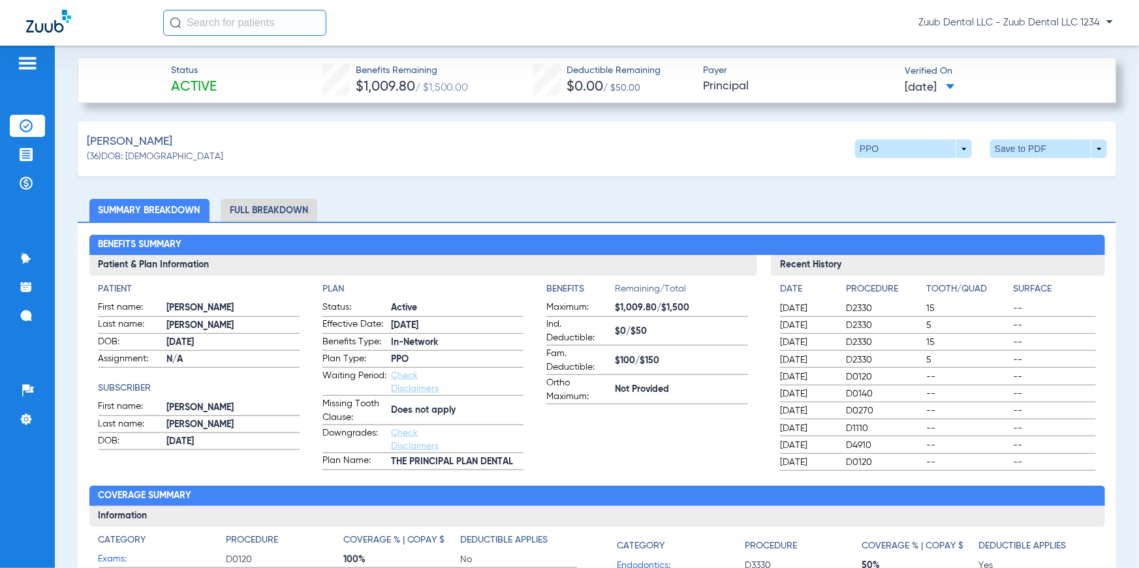
drag, startPoint x: 166, startPoint y: 89, endPoint x: 253, endPoint y: 87, distance: 87.5
click at [253, 87] on div "Status Active Benefits Remaining $1,009.80 / $1,500.00 Deductible Remaining $0.…" at bounding box center [597, 80] width 1038 height 46
drag, startPoint x: 294, startPoint y: 82, endPoint x: 474, endPoint y: 91, distance: 180.3
click at [474, 91] on div "Status Active Benefits Remaining $1,009.80 / $1,500.00 Deductible Remaining $0.…" at bounding box center [597, 80] width 1038 height 46
drag, startPoint x: 508, startPoint y: 88, endPoint x: 652, endPoint y: 89, distance: 143.6
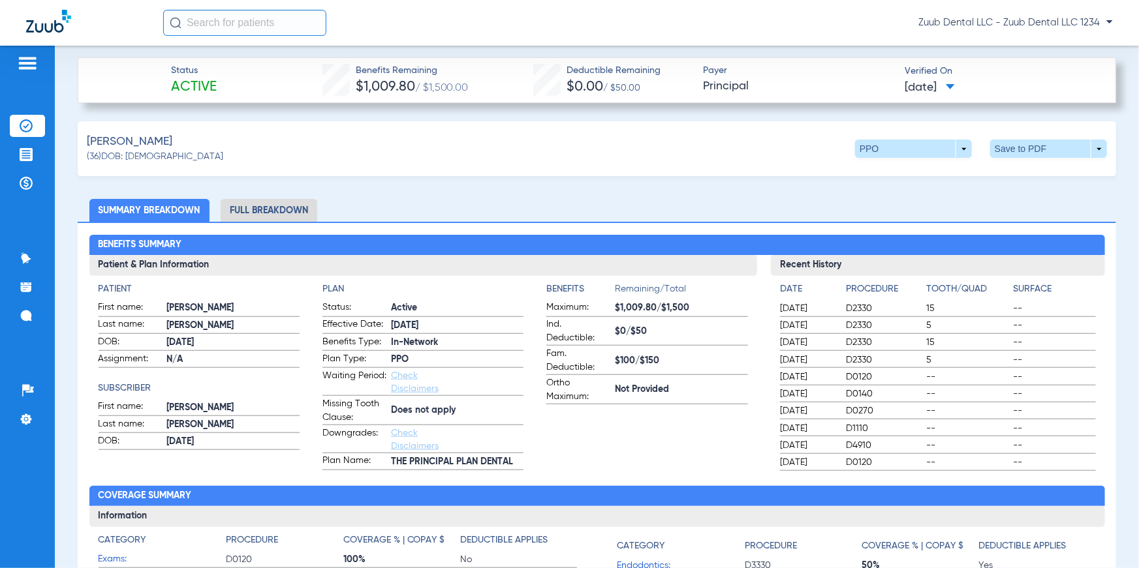
click at [652, 89] on div "Status Active Benefits Remaining $1,009.80 / $1,500.00 Deductible Remaining $0.…" at bounding box center [597, 80] width 1038 height 46
drag, startPoint x: 681, startPoint y: 87, endPoint x: 752, endPoint y: 82, distance: 71.3
click at [752, 82] on div "Status Active Benefits Remaining $1,009.80 / $1,500.00 Deductible Remaining $0.…" at bounding box center [597, 80] width 1038 height 46
click at [951, 153] on span at bounding box center [913, 149] width 117 height 18
click at [762, 188] on div at bounding box center [569, 284] width 1139 height 568
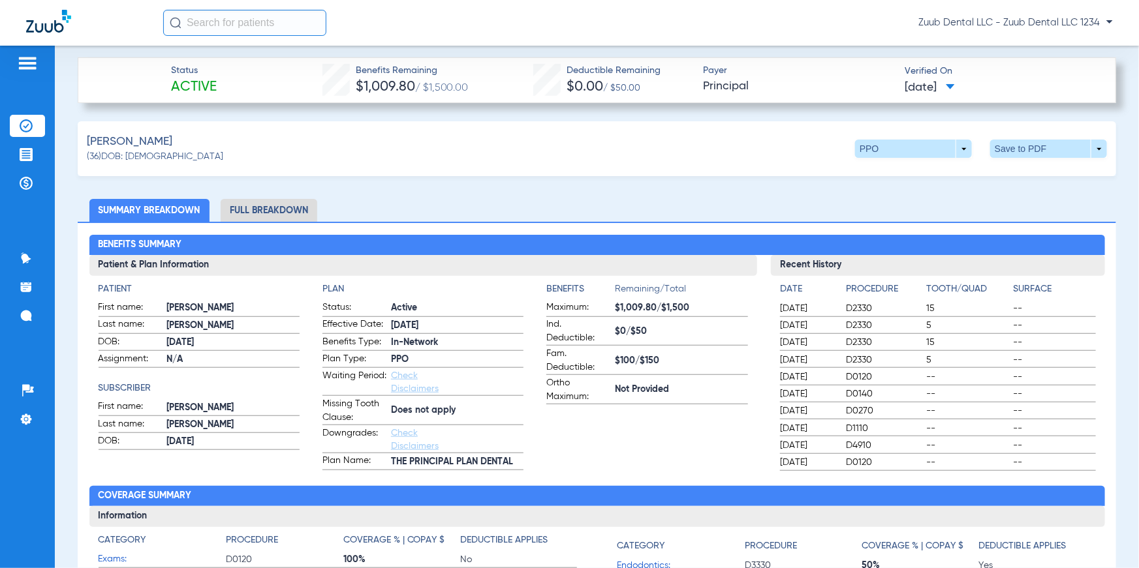
drag, startPoint x: 324, startPoint y: 340, endPoint x: 441, endPoint y: 345, distance: 117.5
click at [441, 345] on app-patient-and-plan-information "Patient First name: CARTER Last name: MORGAN DOB: 03/08/1977 Assignment: N/A Su…" at bounding box center [423, 377] width 649 height 188
click at [441, 345] on span "In-Network" at bounding box center [457, 343] width 132 height 14
drag, startPoint x: 441, startPoint y: 345, endPoint x: 322, endPoint y: 347, distance: 119.4
click at [322, 347] on label "Benefits Type: In-Network" at bounding box center [422, 343] width 201 height 16
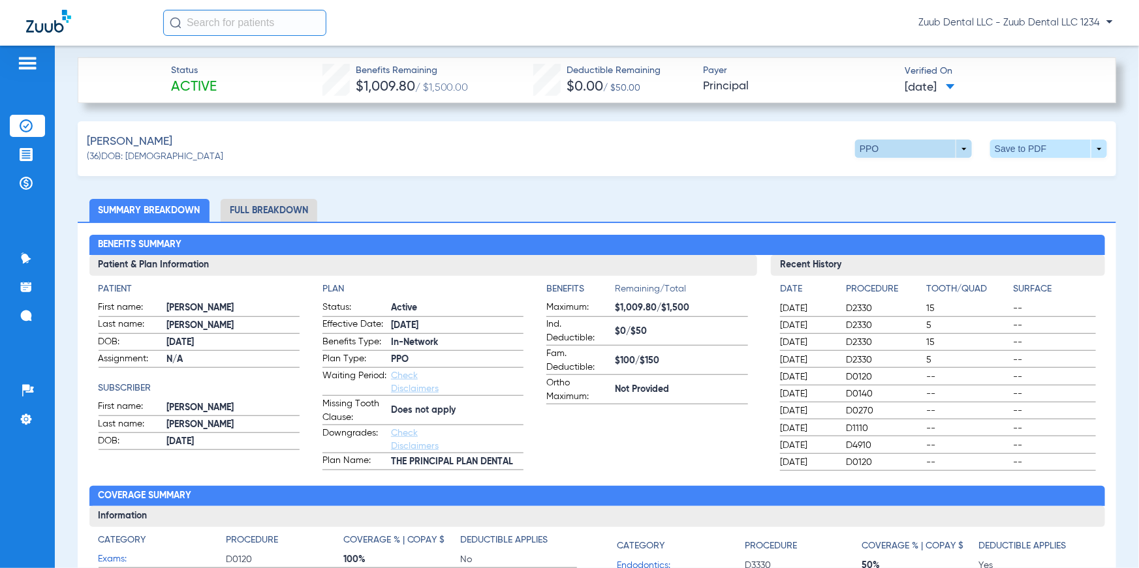
click at [880, 143] on span at bounding box center [913, 149] width 117 height 18
click at [875, 193] on button "Out of Network" at bounding box center [888, 200] width 82 height 26
click at [875, 149] on span at bounding box center [913, 149] width 117 height 18
click at [876, 172] on span "PPO" at bounding box center [887, 174] width 61 height 9
click at [268, 262] on h3 "Patient & Plan Information" at bounding box center [423, 265] width 668 height 21
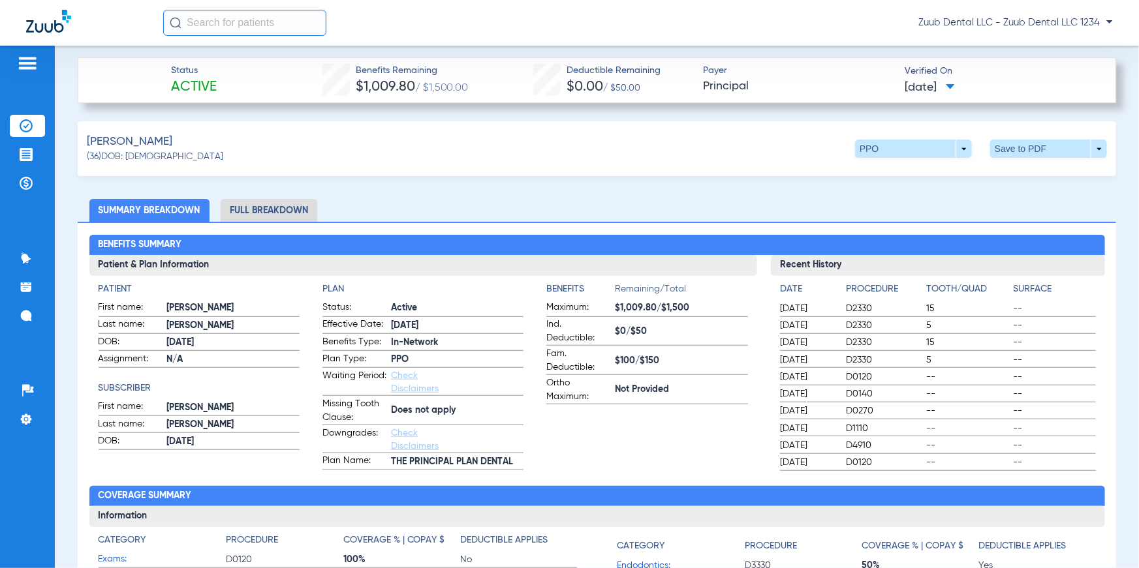
drag, startPoint x: 99, startPoint y: 292, endPoint x: 151, endPoint y: 292, distance: 52.2
click at [151, 292] on h4 "Patient" at bounding box center [199, 290] width 201 height 14
drag, startPoint x: 97, startPoint y: 384, endPoint x: 162, endPoint y: 382, distance: 65.3
click at [162, 382] on div "Patient First name: CARTER Last name: MORGAN DOB: 03/08/1977 Assignment: N/A Su…" at bounding box center [423, 373] width 668 height 194
drag, startPoint x: 316, startPoint y: 286, endPoint x: 360, endPoint y: 287, distance: 43.7
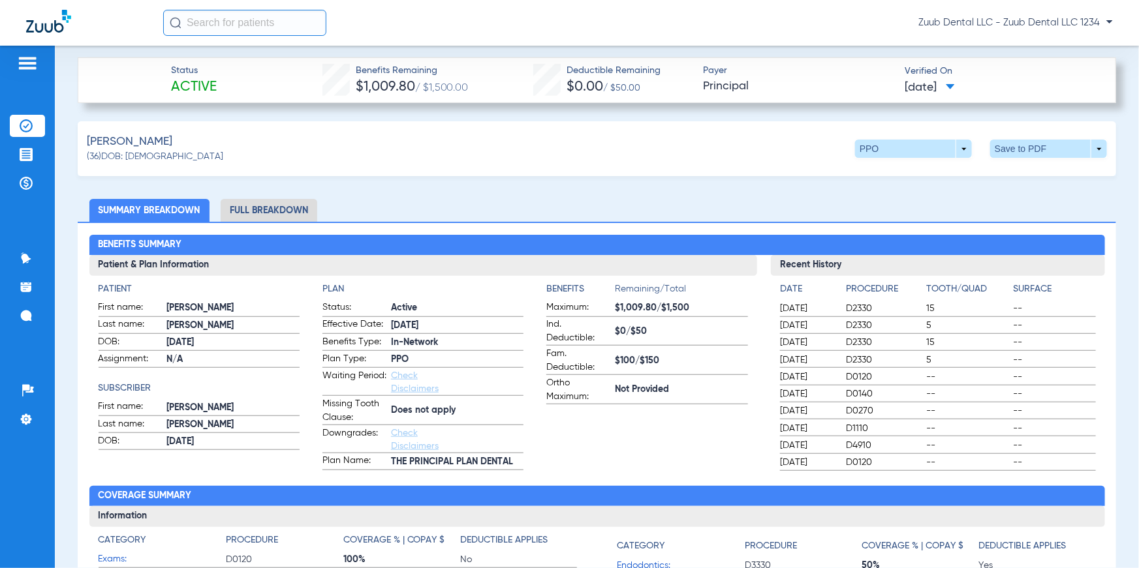
click at [360, 287] on app-patient-and-plan-information "Patient First name: CARTER Last name: MORGAN DOB: 03/08/1977 Assignment: N/A Su…" at bounding box center [423, 377] width 649 height 188
drag, startPoint x: 455, startPoint y: 415, endPoint x: 384, endPoint y: 410, distance: 70.6
click at [384, 410] on label "Missing Tooth Clause: Does not apply" at bounding box center [422, 411] width 201 height 28
click at [546, 298] on app-breakdown-title "Benefits" at bounding box center [580, 292] width 69 height 18
drag, startPoint x: 536, startPoint y: 286, endPoint x: 722, endPoint y: 395, distance: 215.9
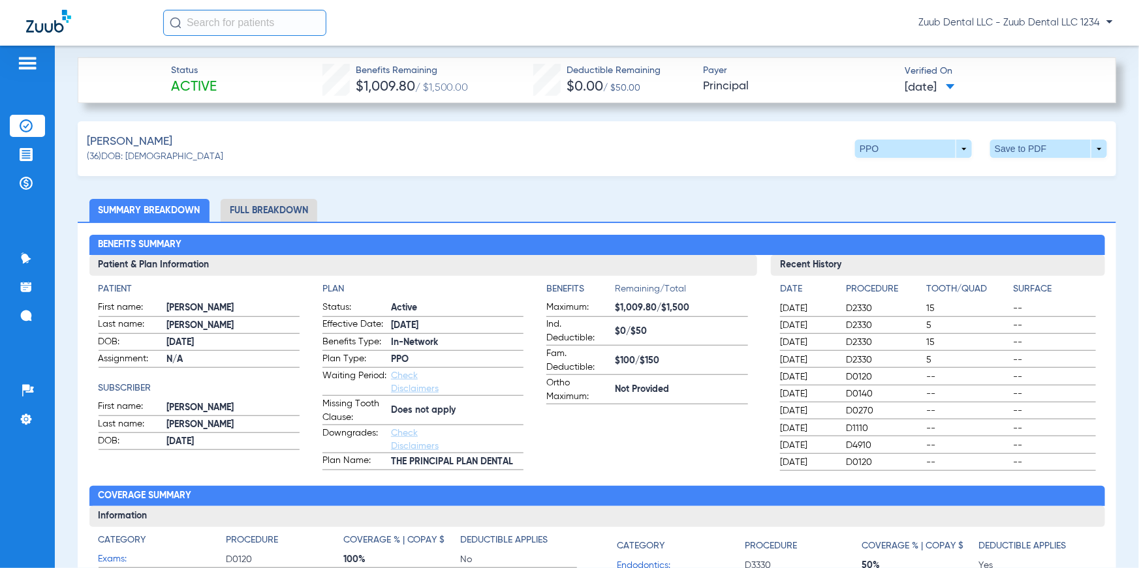
click at [722, 395] on app-patient-and-plan-information "Patient First name: CARTER Last name: MORGAN DOB: 03/08/1977 Assignment: N/A Su…" at bounding box center [423, 377] width 649 height 188
click at [758, 300] on div "Patient & Plan Information Patient First name: CARTER Last name: MORGAN DOB: 03…" at bounding box center [596, 363] width 1015 height 217
drag, startPoint x: 766, startPoint y: 290, endPoint x: 1053, endPoint y: 456, distance: 331.5
click at [1053, 456] on div "Date Procedure Tooth/Quad Surface 03/25/2025 D2330 15 -- 03/25/2025 D2330 5 -- …" at bounding box center [938, 373] width 334 height 195
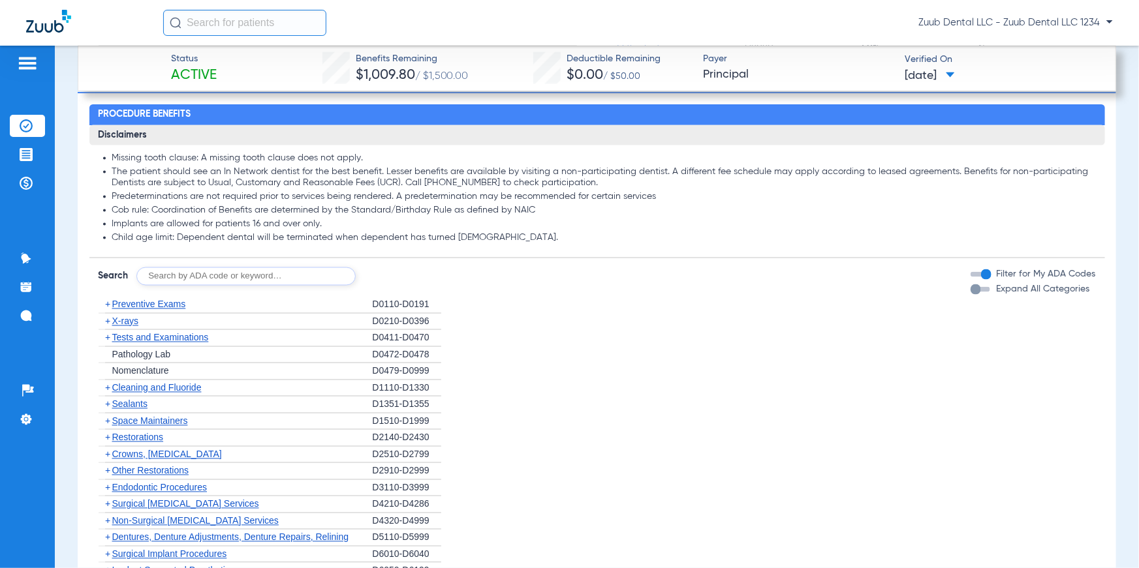
scroll to position [1061, 0]
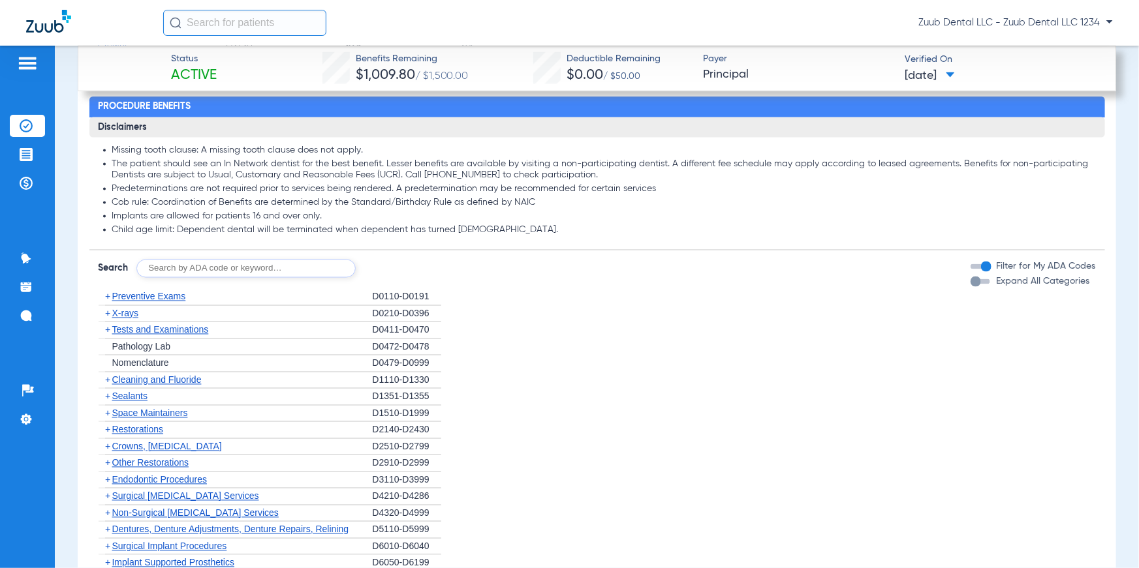
click at [128, 311] on span "X-rays" at bounding box center [125, 314] width 26 height 10
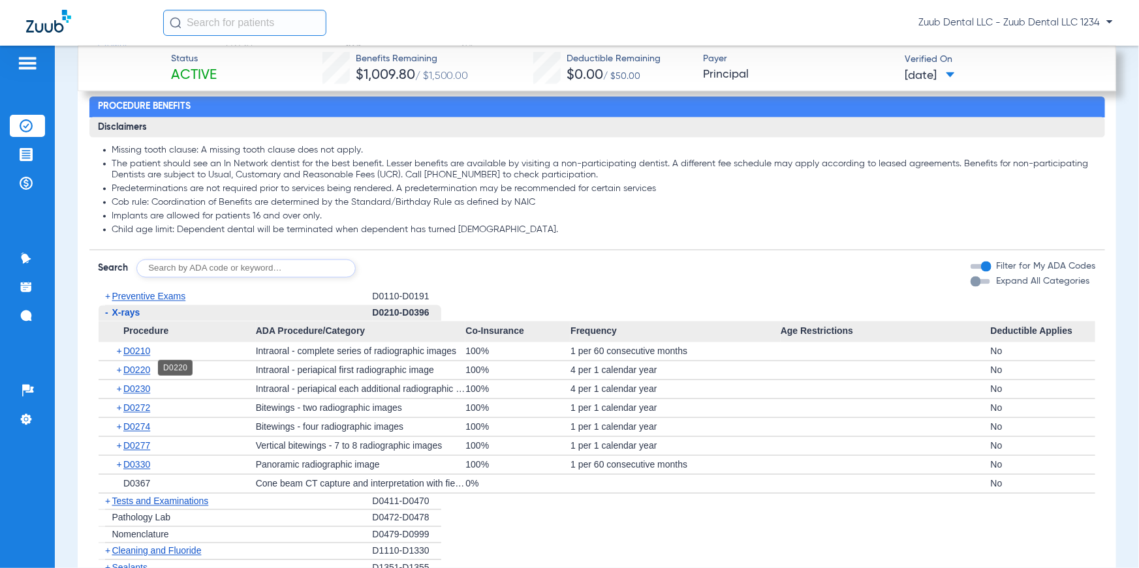
click at [149, 368] on span "D0220" at bounding box center [136, 370] width 27 height 10
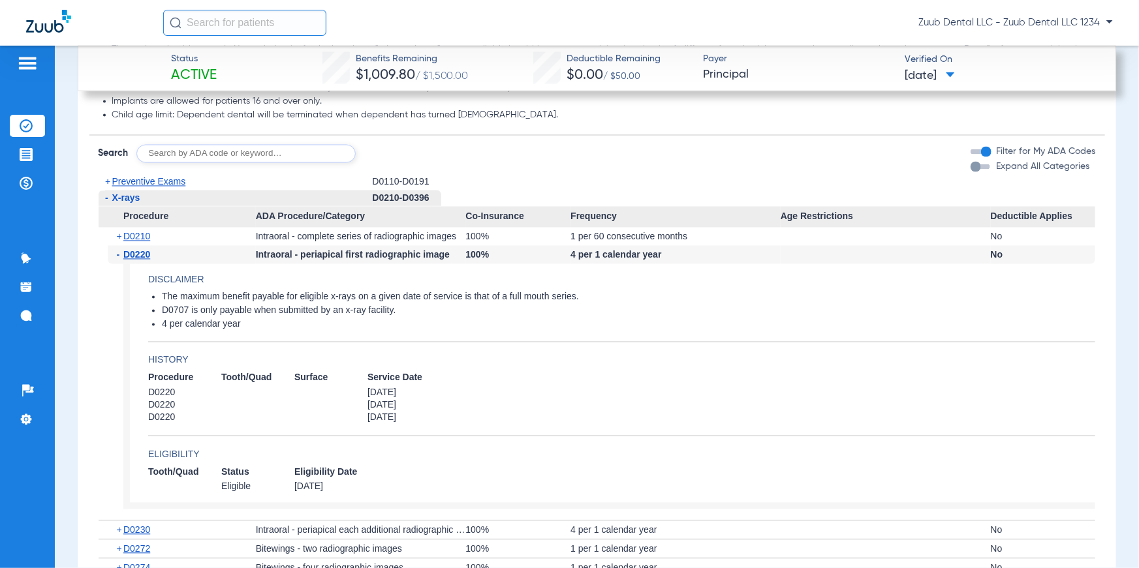
scroll to position [1150, 0]
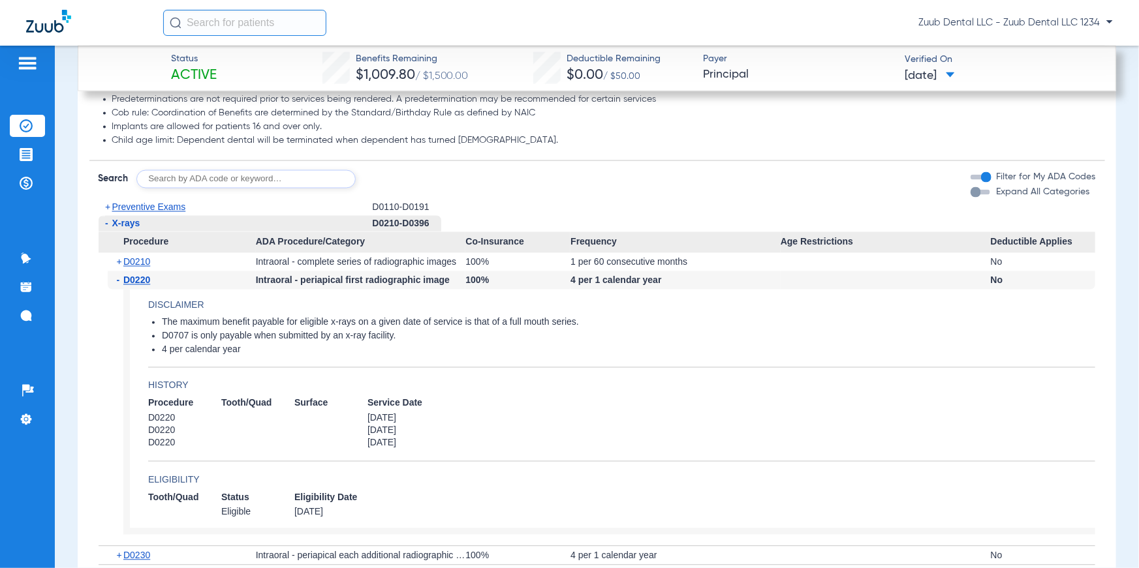
click at [223, 175] on input "text" at bounding box center [245, 179] width 219 height 18
type input "D2330"
click button "Search" at bounding box center [404, 179] width 52 height 18
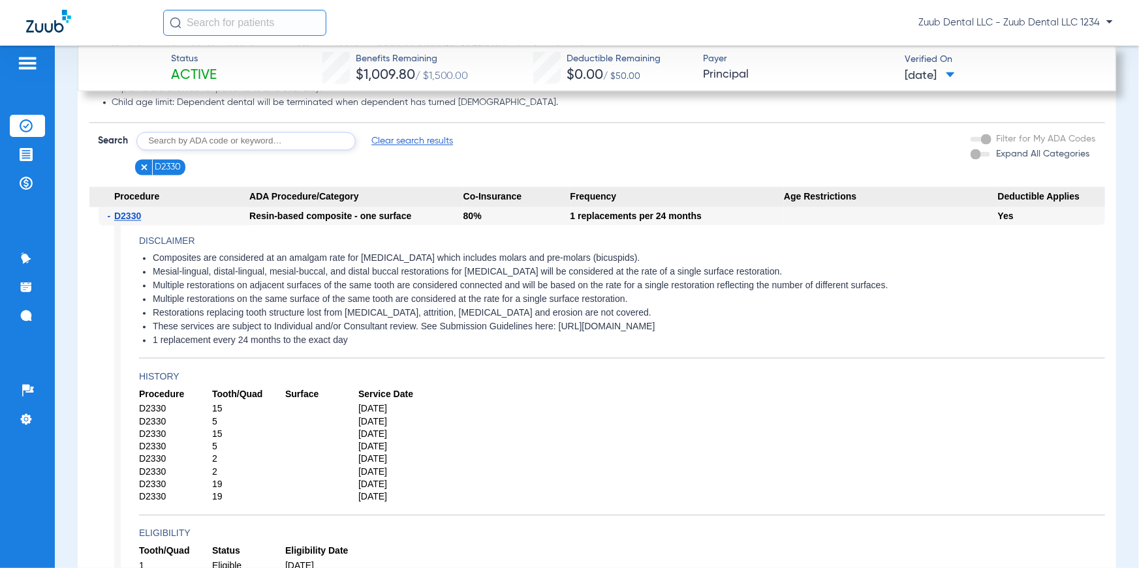
scroll to position [1204, 0]
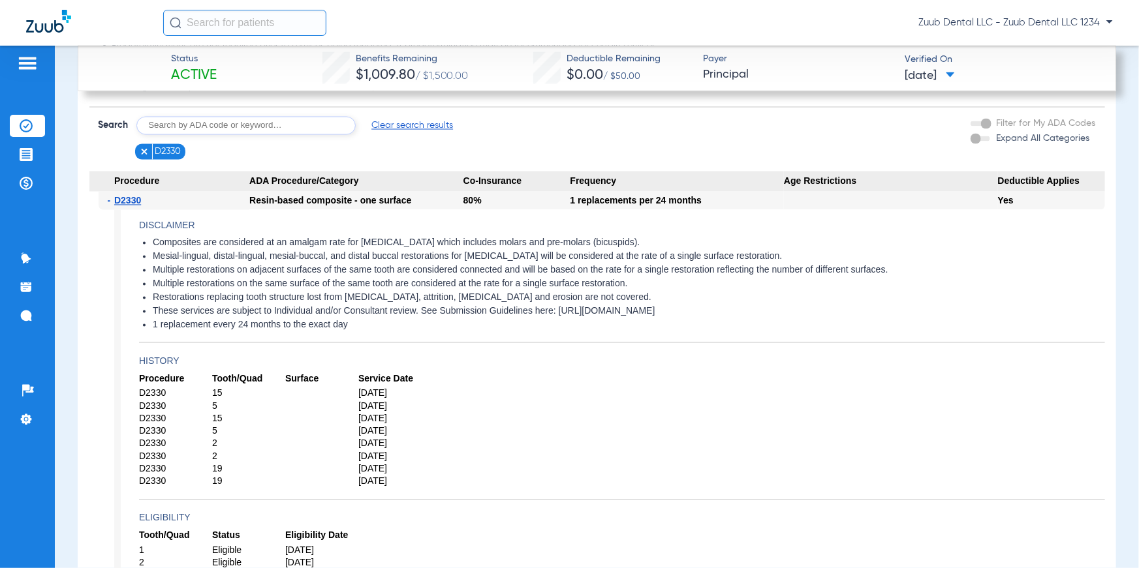
drag, startPoint x: 155, startPoint y: 243, endPoint x: 634, endPoint y: 240, distance: 479.0
click at [634, 240] on li "Composites are considered at an amalgam rate for [MEDICAL_DATA] which includes …" at bounding box center [629, 244] width 952 height 12
click at [390, 328] on li "1 replacement every 24 months to the exact day" at bounding box center [629, 326] width 952 height 12
drag, startPoint x: 424, startPoint y: 485, endPoint x: 133, endPoint y: 233, distance: 384.4
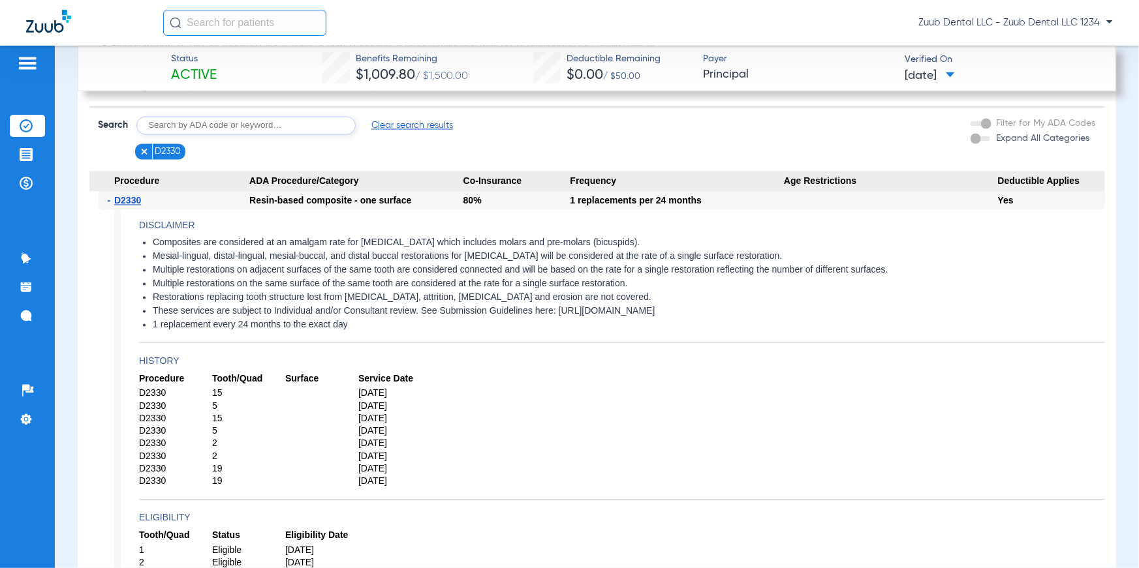
click at [454, 333] on app-disclaimers "Composites are considered at an amalgam rate for posterior teeth which includes…" at bounding box center [622, 291] width 966 height 106
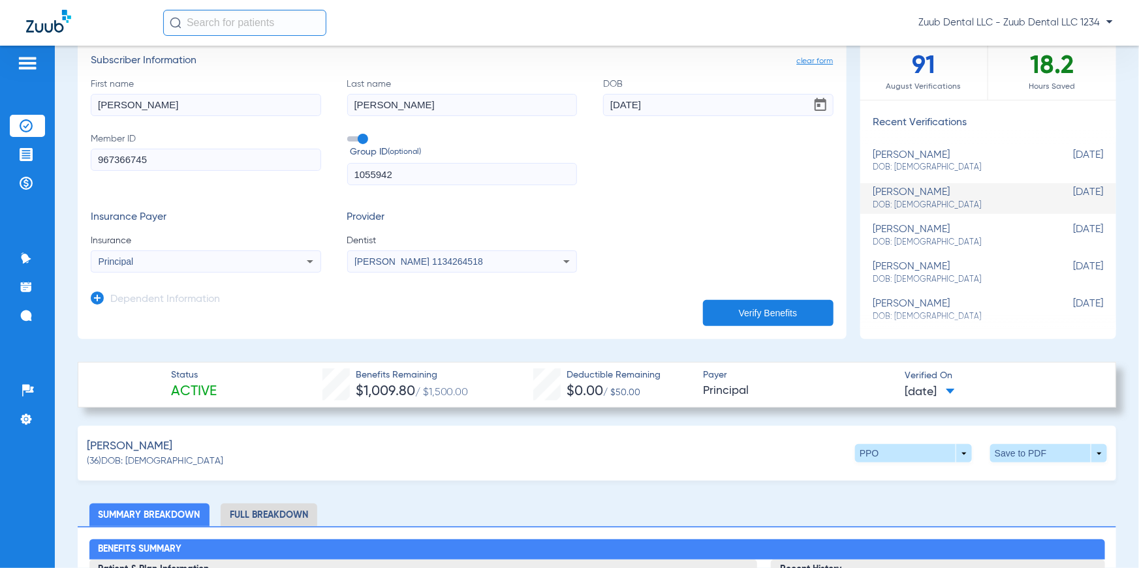
scroll to position [0, 0]
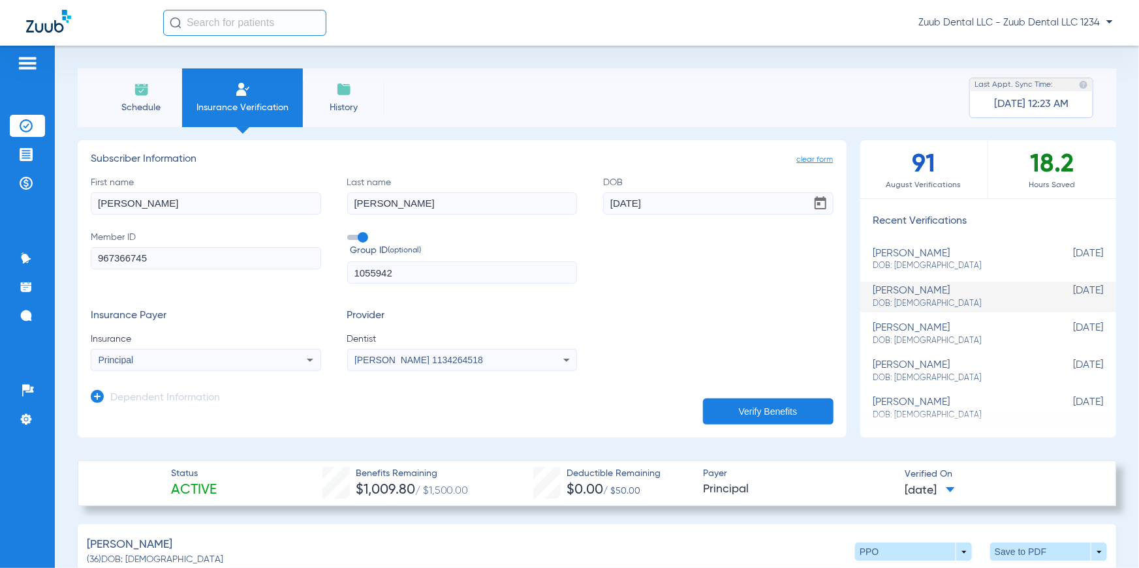
click at [151, 99] on li "Schedule" at bounding box center [141, 98] width 82 height 59
